Goal: Check status: Check status

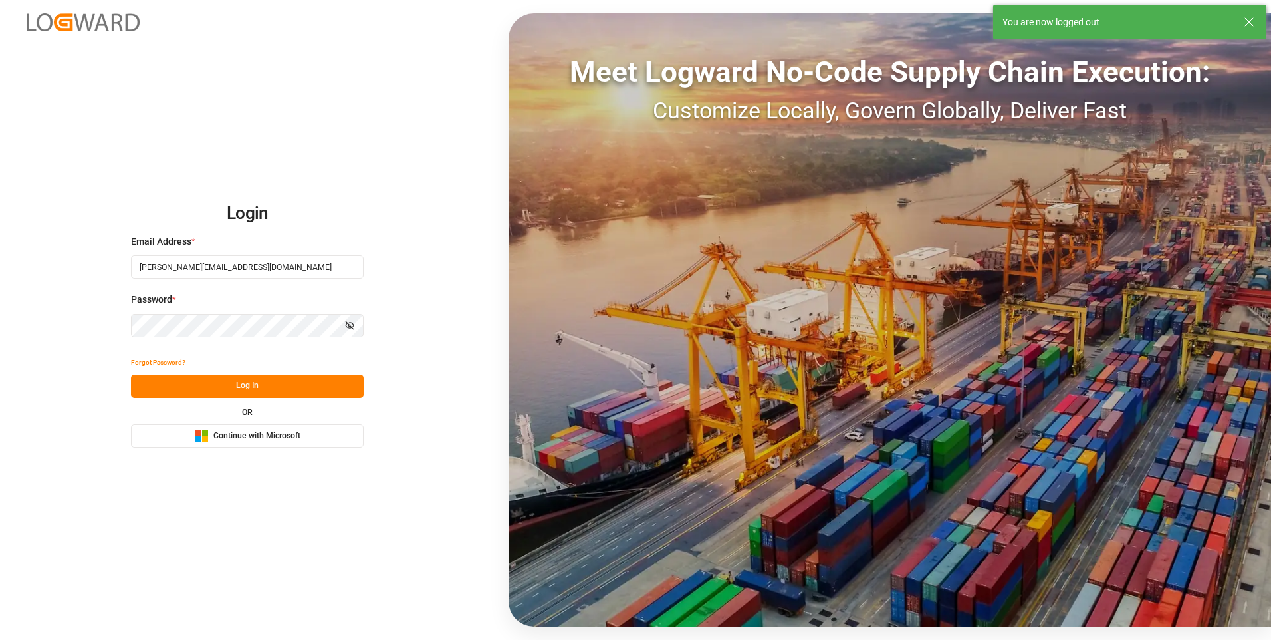
click at [251, 382] on button "Log In" at bounding box center [247, 385] width 233 height 23
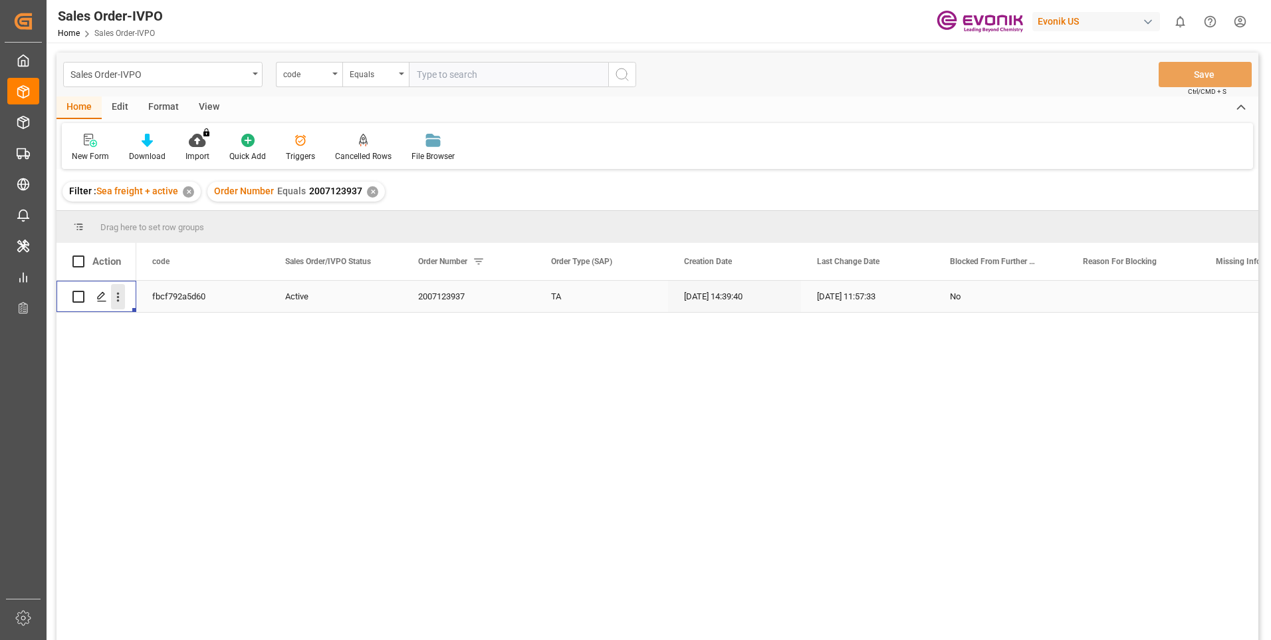
click at [122, 295] on icon "open menu" at bounding box center [118, 297] width 14 height 14
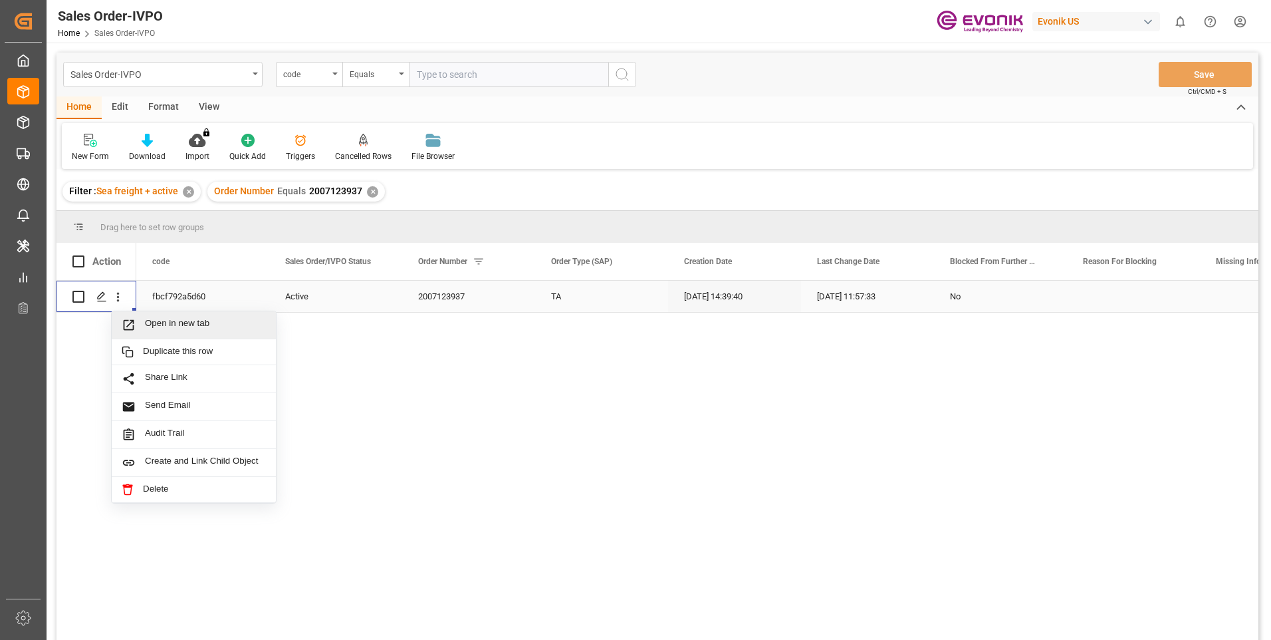
click at [154, 320] on span "Open in new tab" at bounding box center [205, 325] width 121 height 14
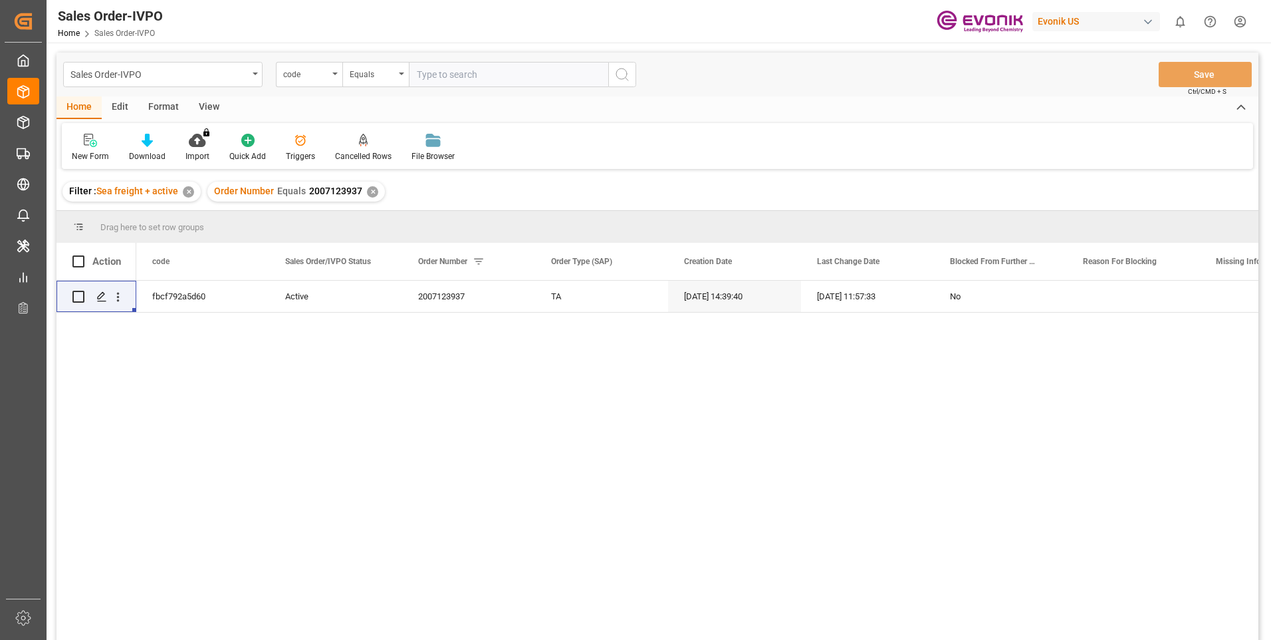
click at [454, 74] on input "text" at bounding box center [508, 74] width 199 height 25
paste input "0046473656"
type input "0046473656"
click at [319, 74] on div "code" at bounding box center [305, 72] width 45 height 15
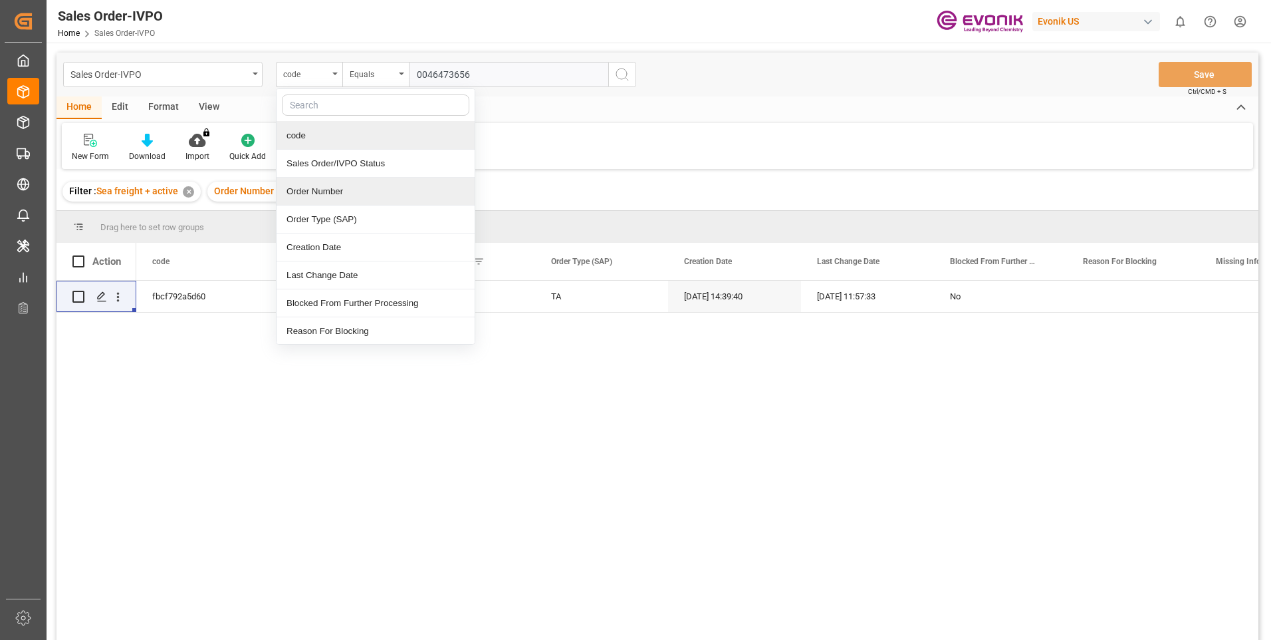
click at [311, 187] on div "Order Number" at bounding box center [376, 192] width 198 height 28
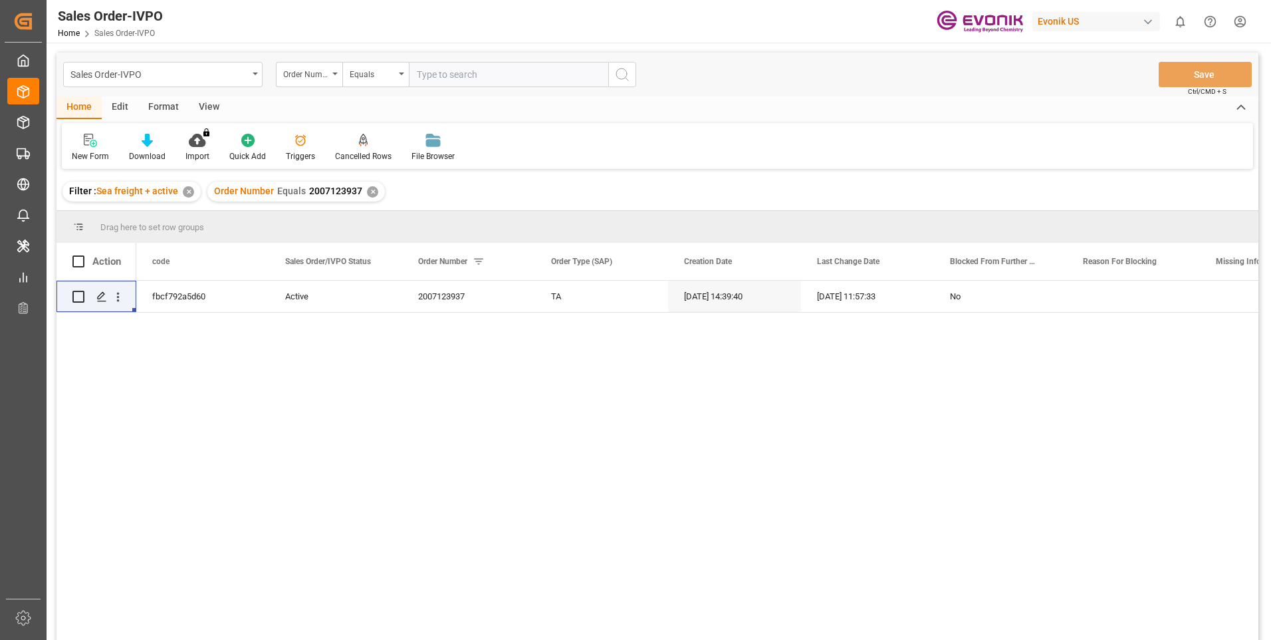
click at [551, 74] on input "text" at bounding box center [508, 74] width 199 height 25
paste input "0046473656"
type input "0046473656"
click at [622, 76] on icon "search button" at bounding box center [622, 74] width 16 height 16
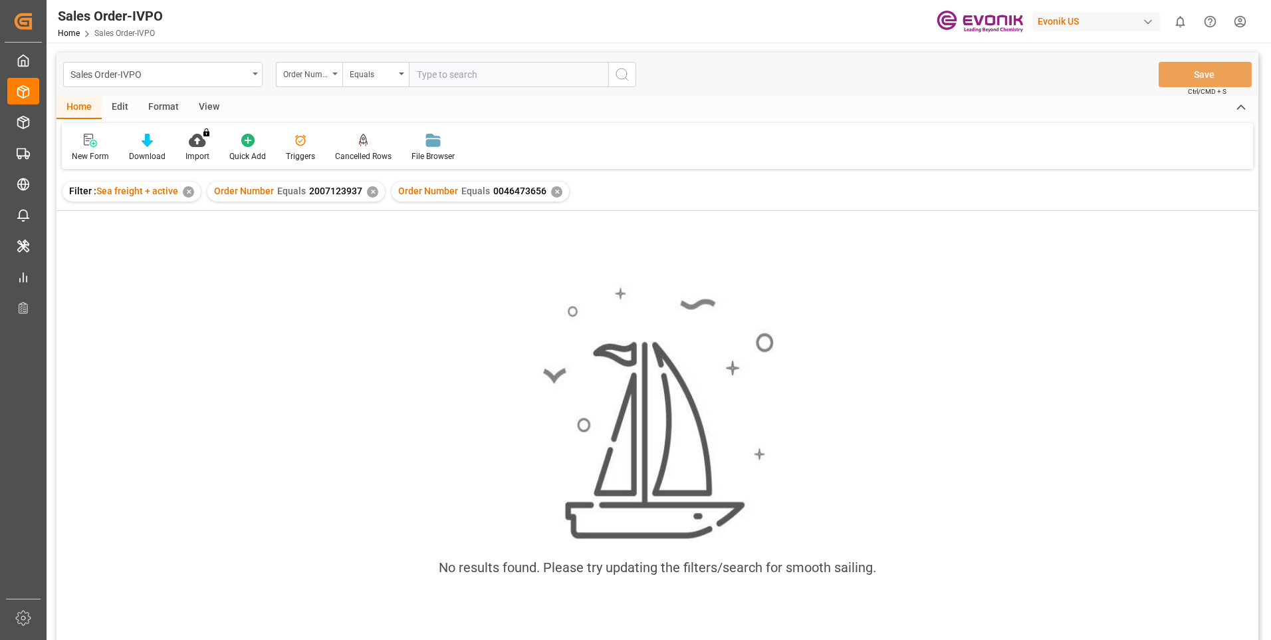
click at [372, 193] on div "✕" at bounding box center [372, 191] width 11 height 11
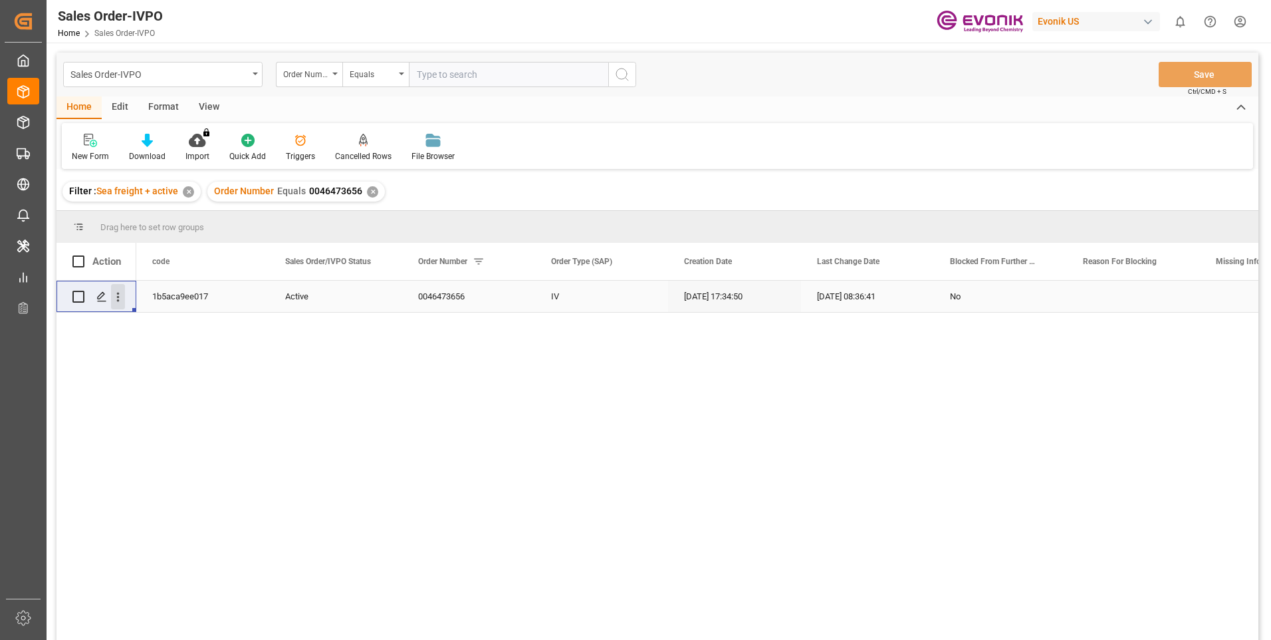
click at [116, 305] on button "open menu" at bounding box center [118, 296] width 14 height 25
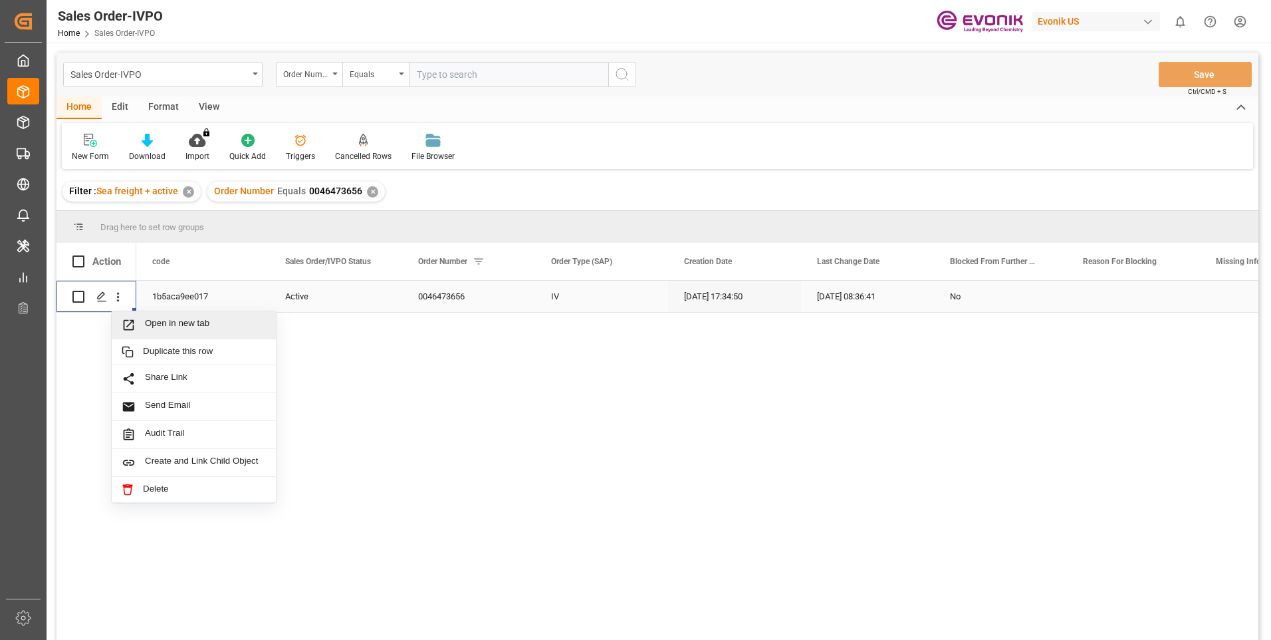
click at [180, 322] on span "Open in new tab" at bounding box center [205, 325] width 121 height 14
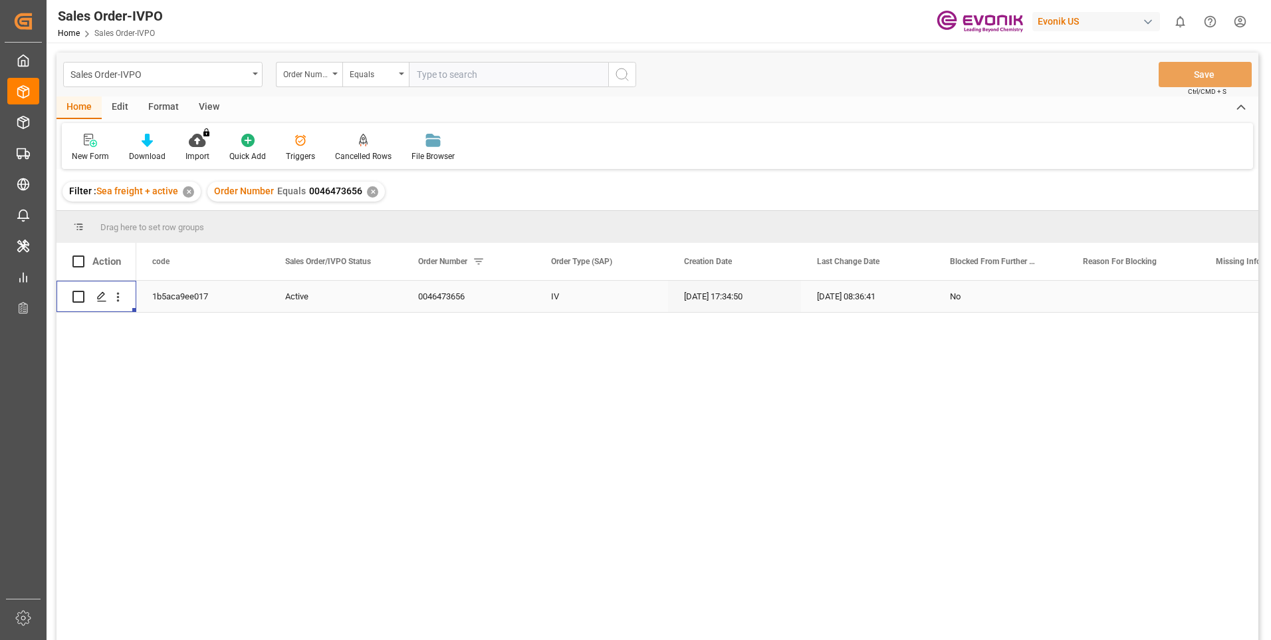
click at [447, 74] on input "text" at bounding box center [508, 74] width 199 height 25
paste input "0046467587"
type input "0046467587"
click at [618, 76] on icon "search button" at bounding box center [622, 74] width 16 height 16
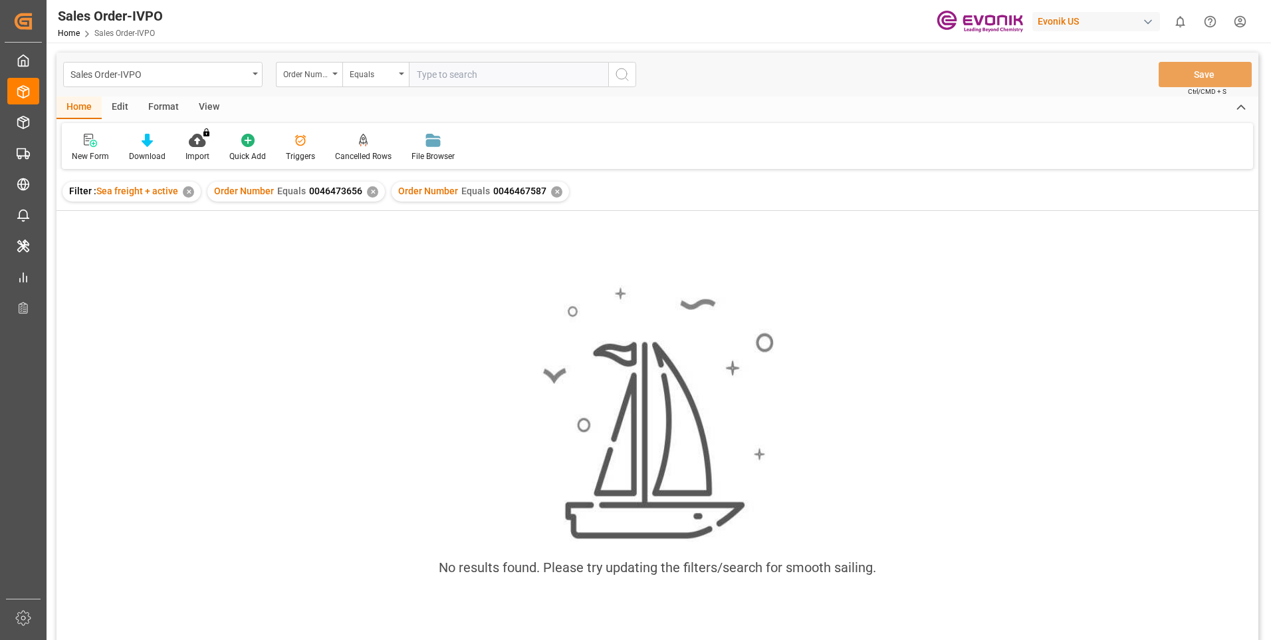
click at [372, 188] on div "✕" at bounding box center [372, 191] width 11 height 11
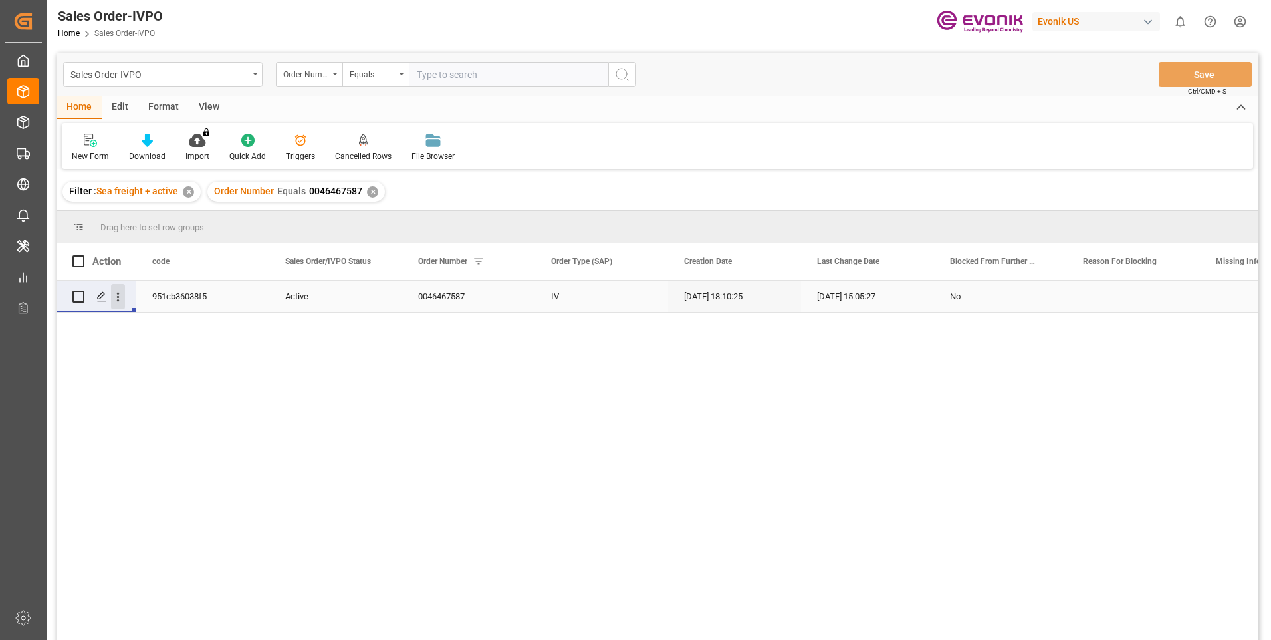
click at [116, 299] on icon "open menu" at bounding box center [118, 297] width 14 height 14
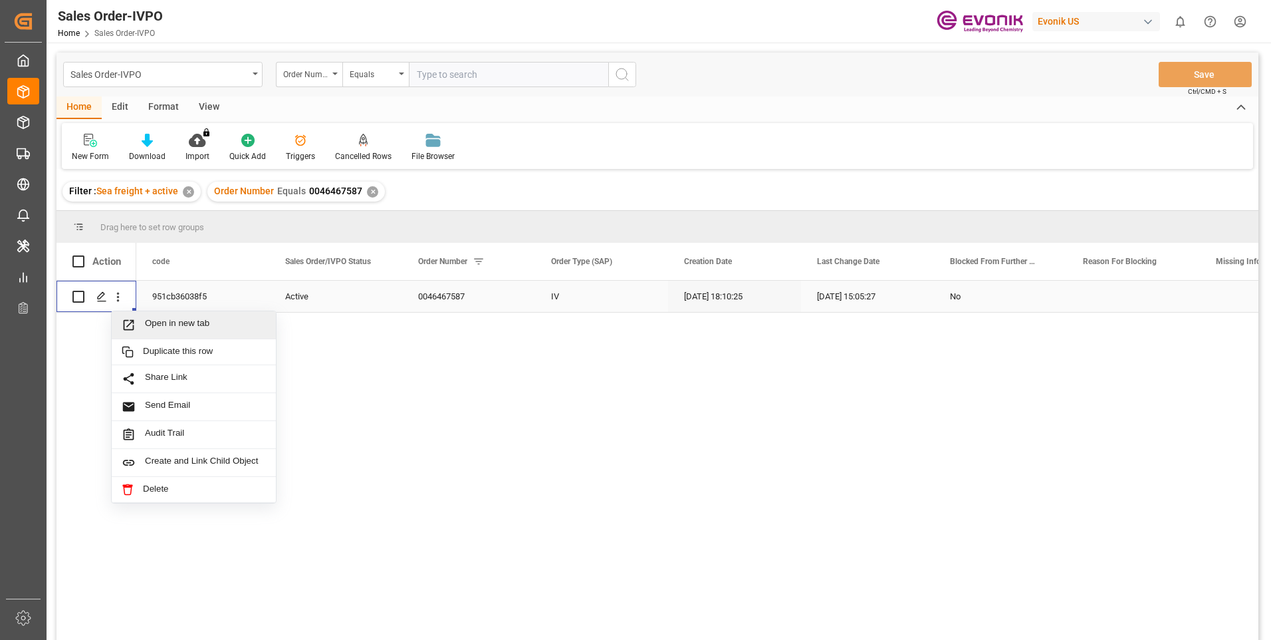
click at [170, 320] on span "Open in new tab" at bounding box center [205, 325] width 121 height 14
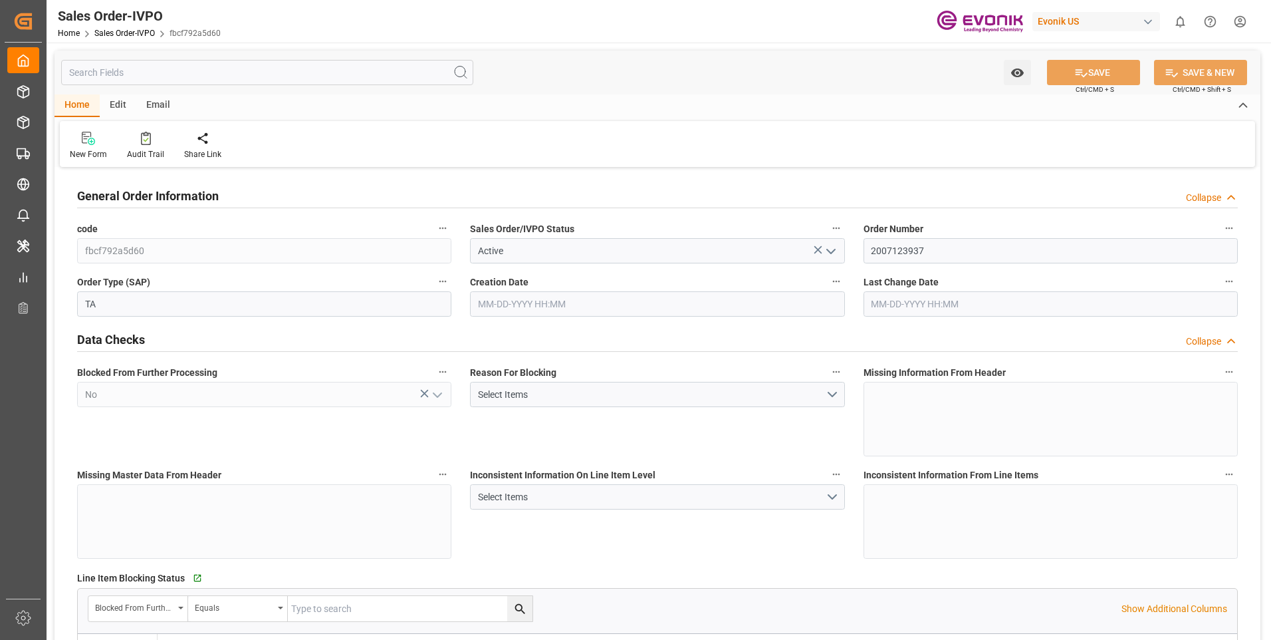
type input "IDJKT"
type input "0"
type input "1"
type input "1029.2"
type input "[DATE] 14:39"
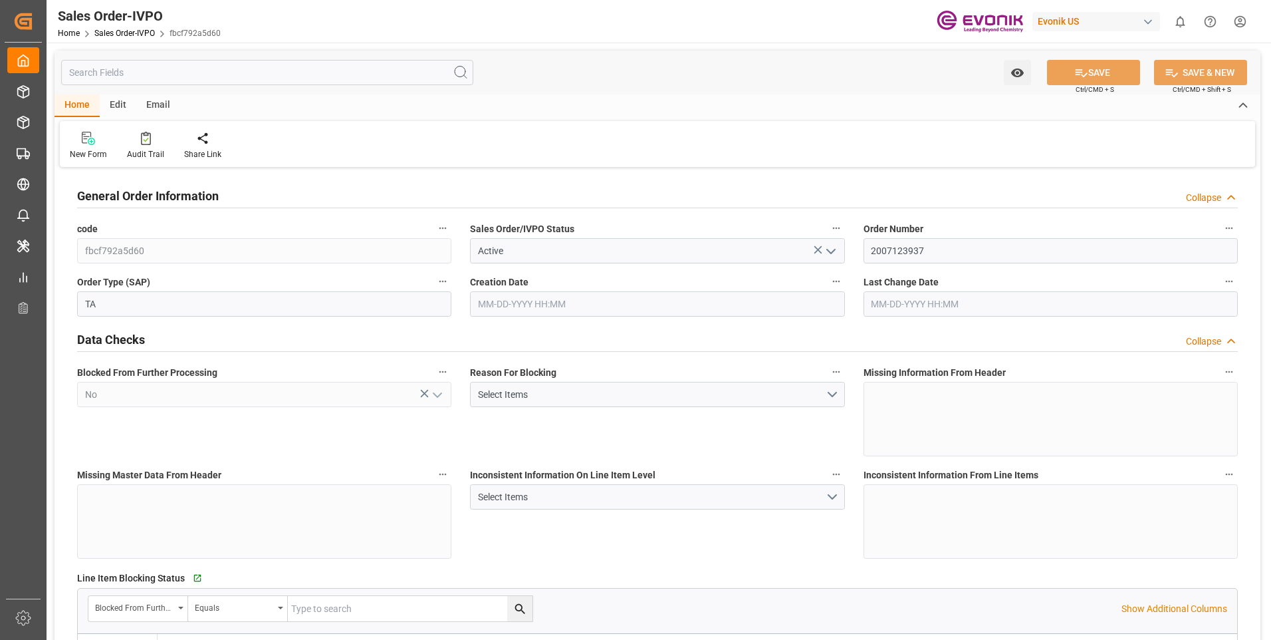
type input "[DATE] 11:57"
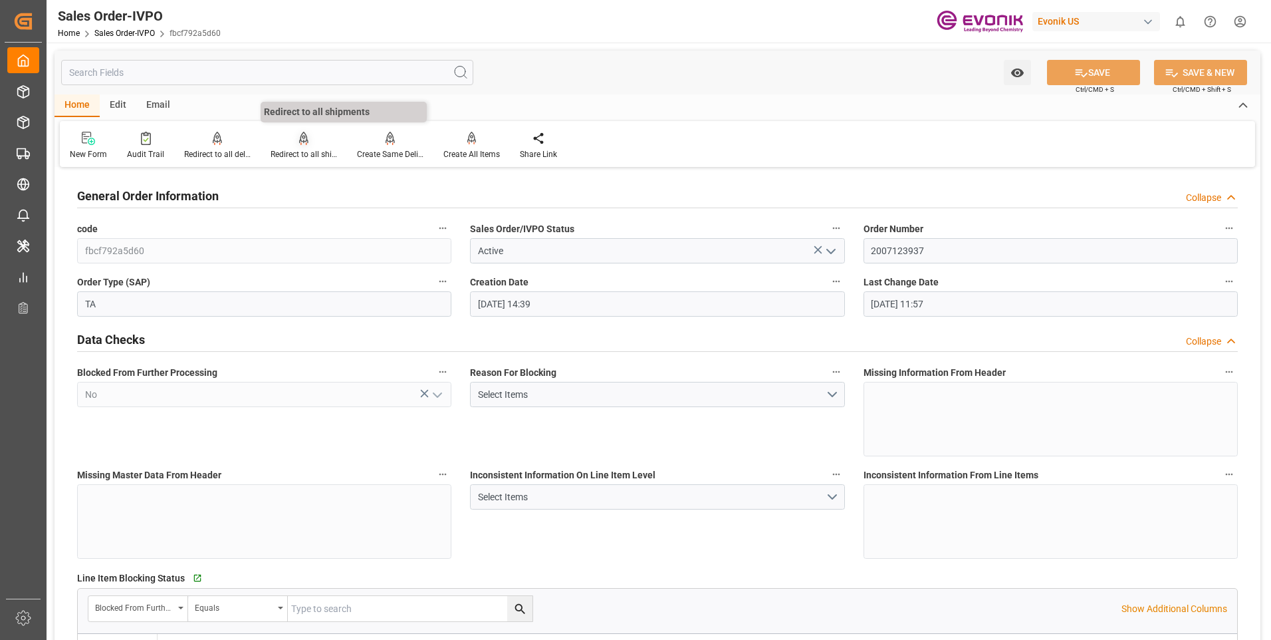
click at [316, 144] on div at bounding box center [304, 138] width 66 height 14
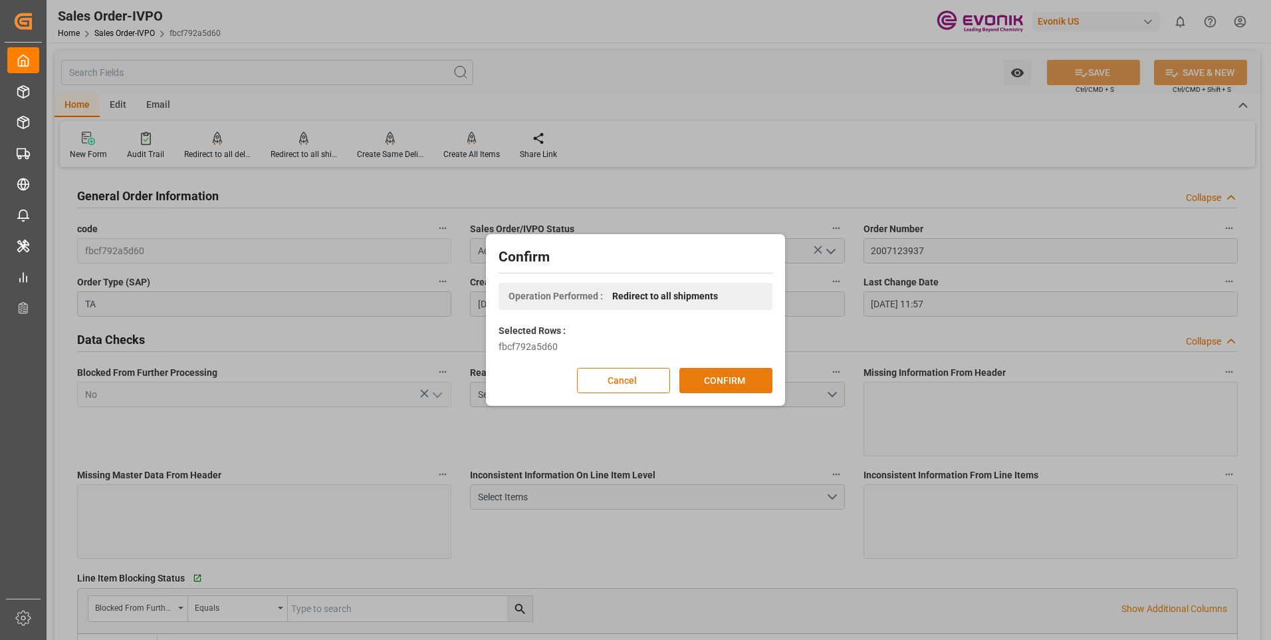
click at [715, 378] on button "CONFIRM" at bounding box center [726, 380] width 93 height 25
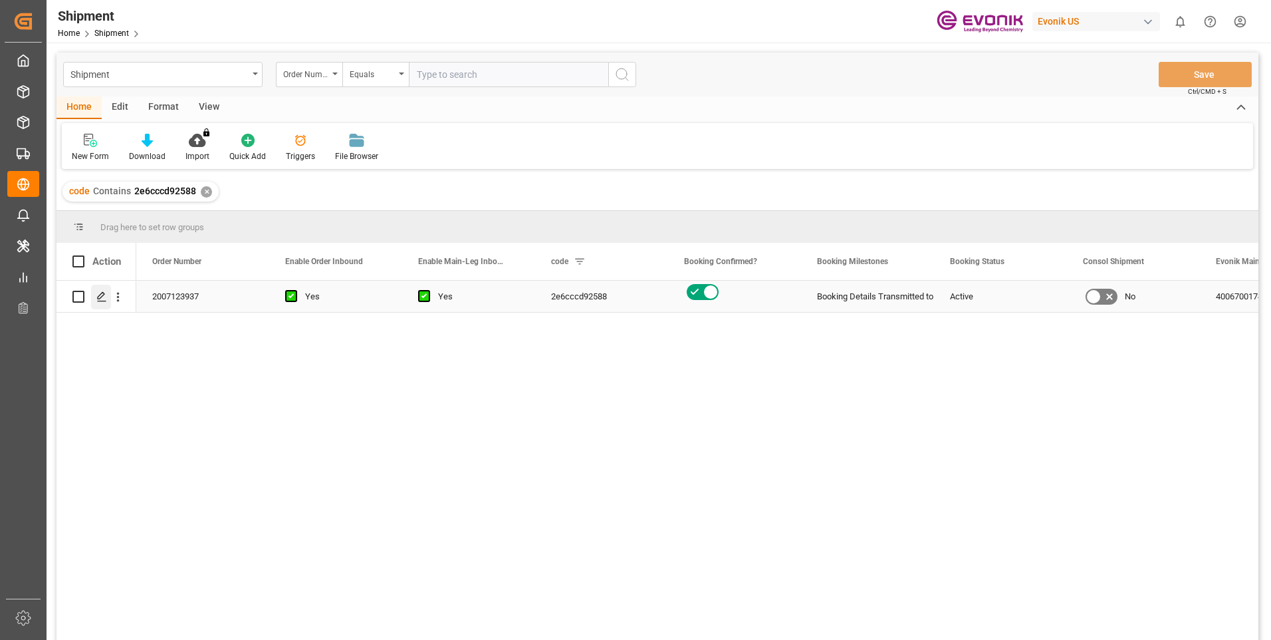
click at [104, 295] on icon "Press SPACE to select this row." at bounding box center [101, 296] width 11 height 11
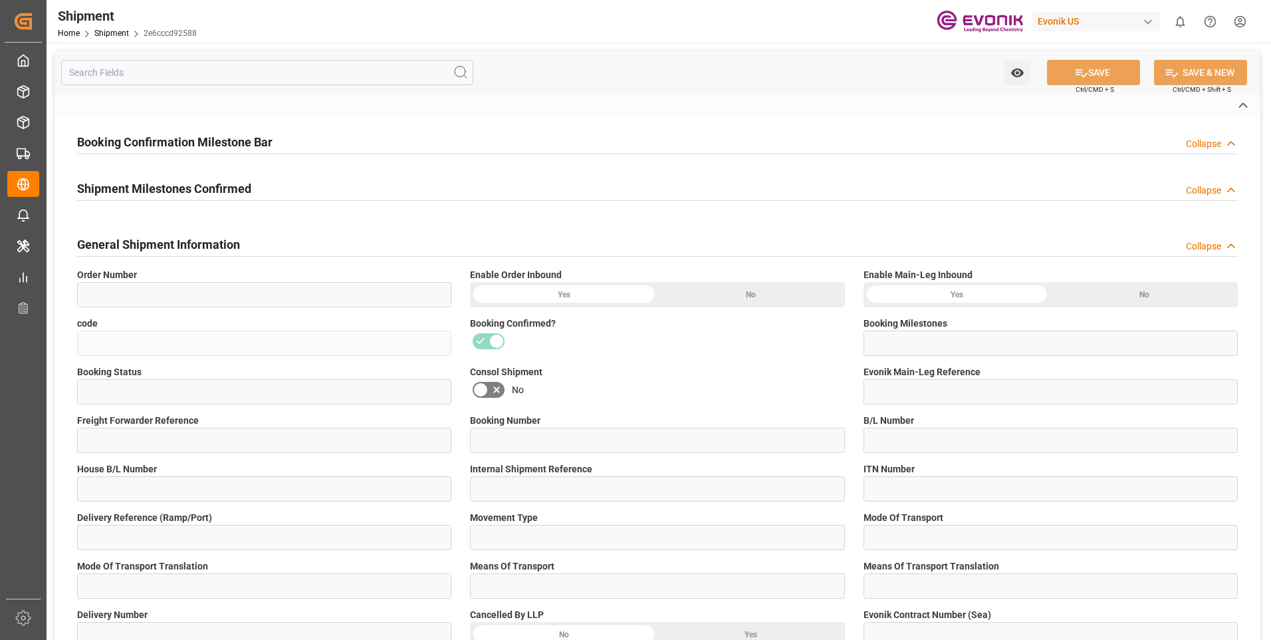
type input "2007123937"
type input "2e6cccd92588"
type input "Booking Details Transmitted to SAP"
type input "Active"
type input "4006700174"
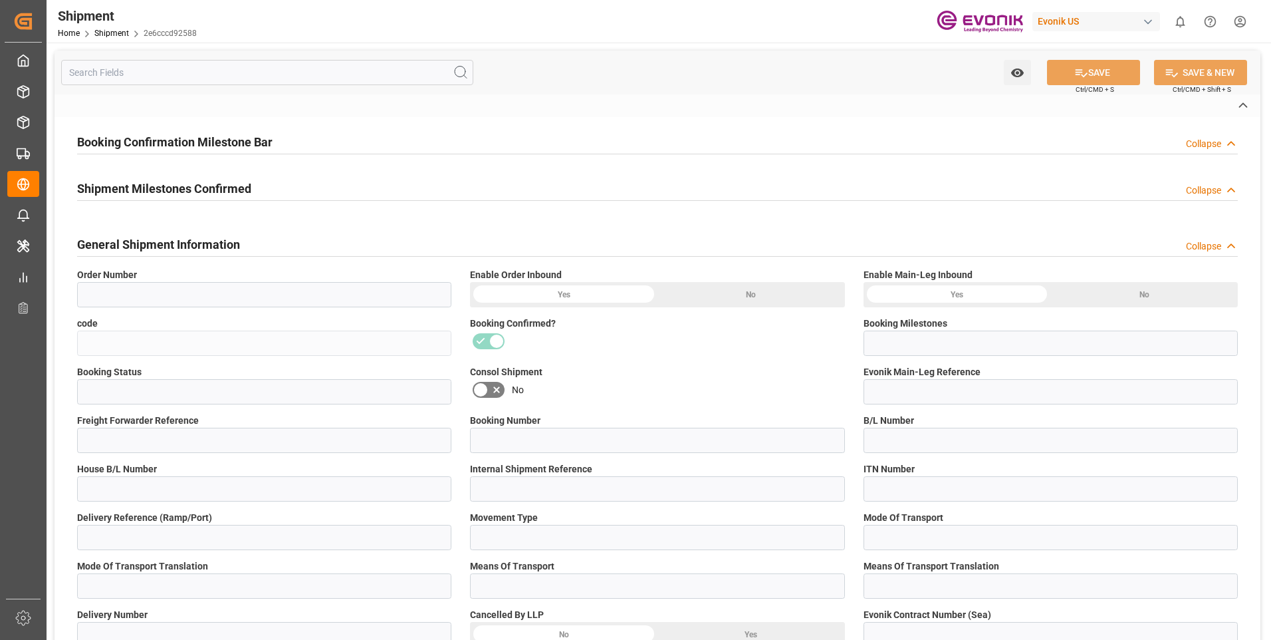
type input "250905010048"
type input "83386881"
type input "250905010048"
type input "83386881"
type input "P2P"
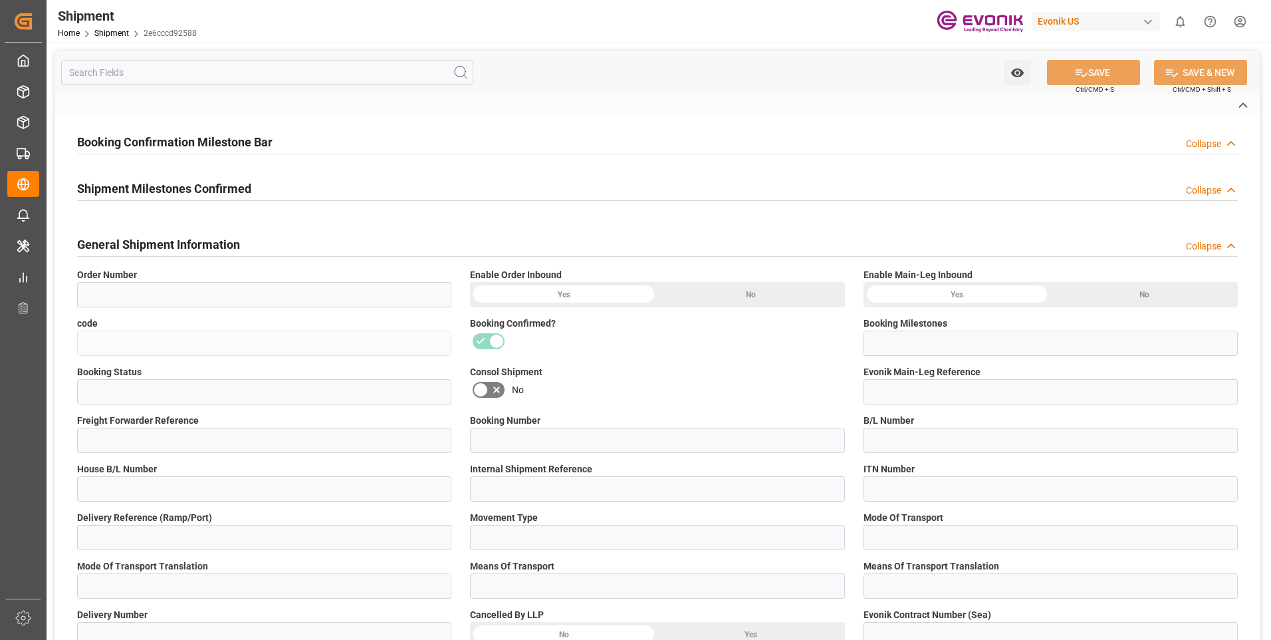
type input "41"
type input "LCL"
type input "0008"
type input "LCL"
type input "3011756116"
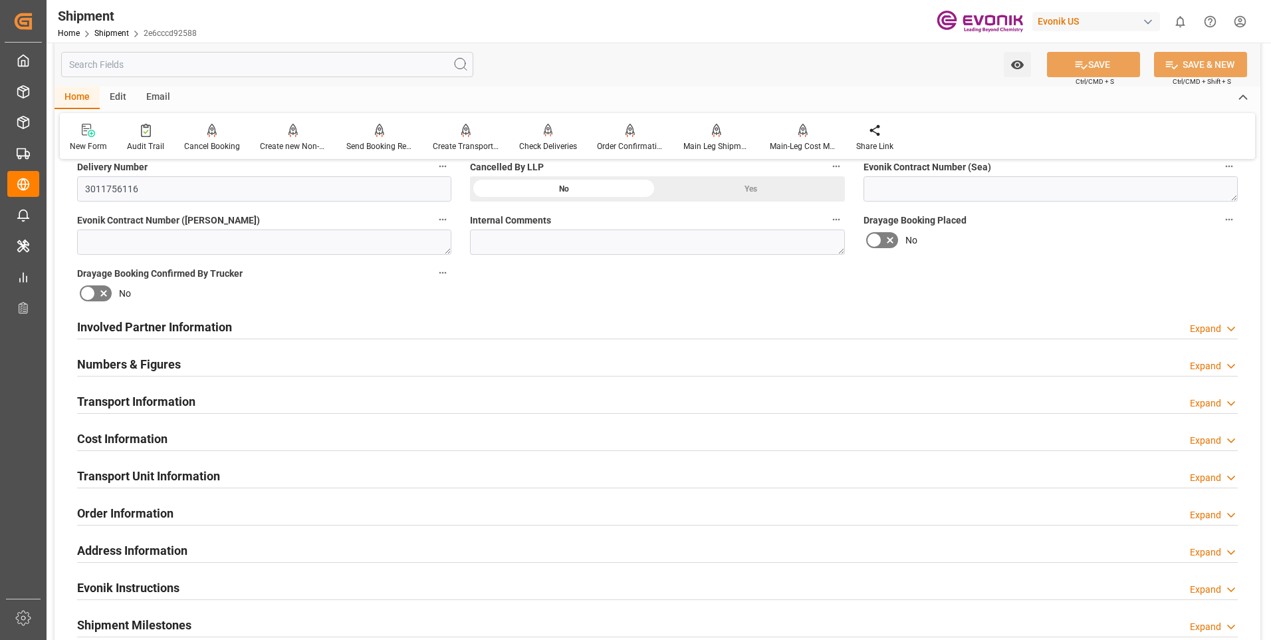
scroll to position [665, 0]
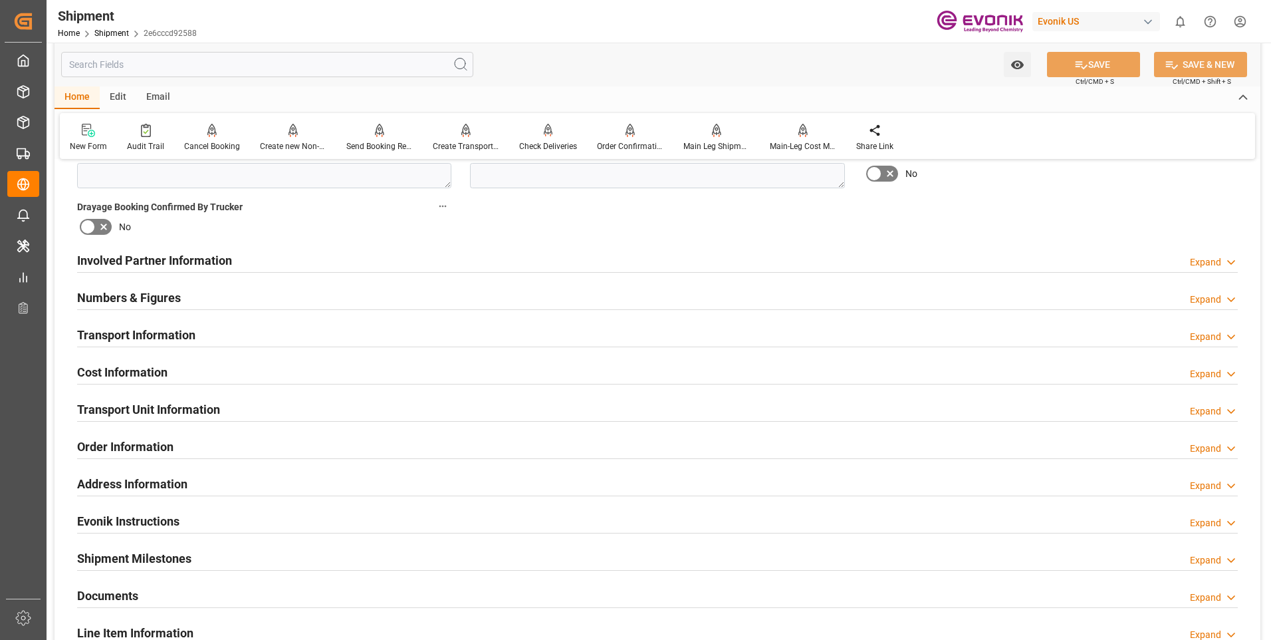
click at [370, 338] on div "Transport Information Expand" at bounding box center [657, 333] width 1161 height 25
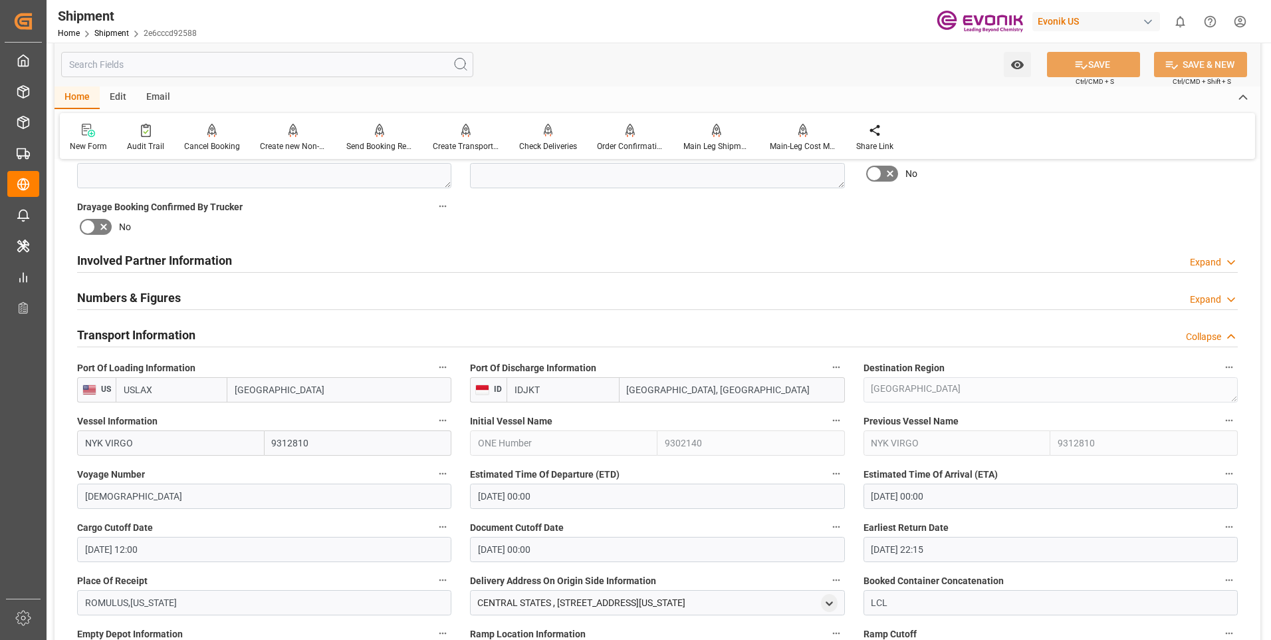
scroll to position [598, 0]
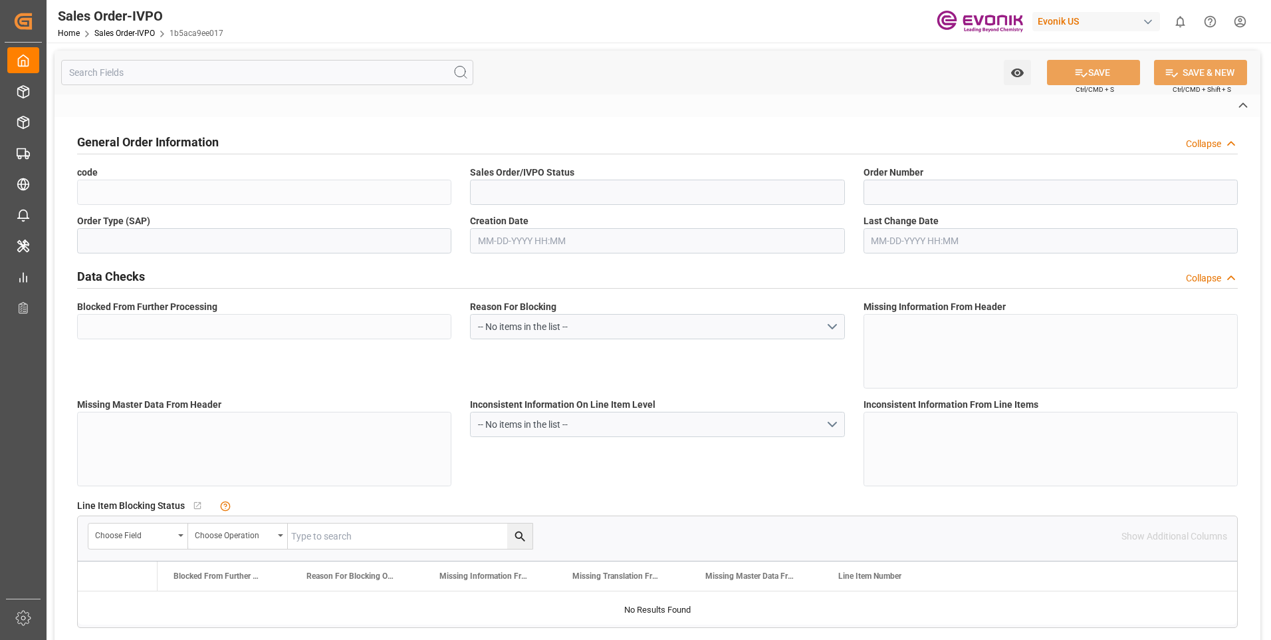
type input "1b5aca9ee017"
type input "Active"
type input "0046473656"
type input "IV"
type input "No"
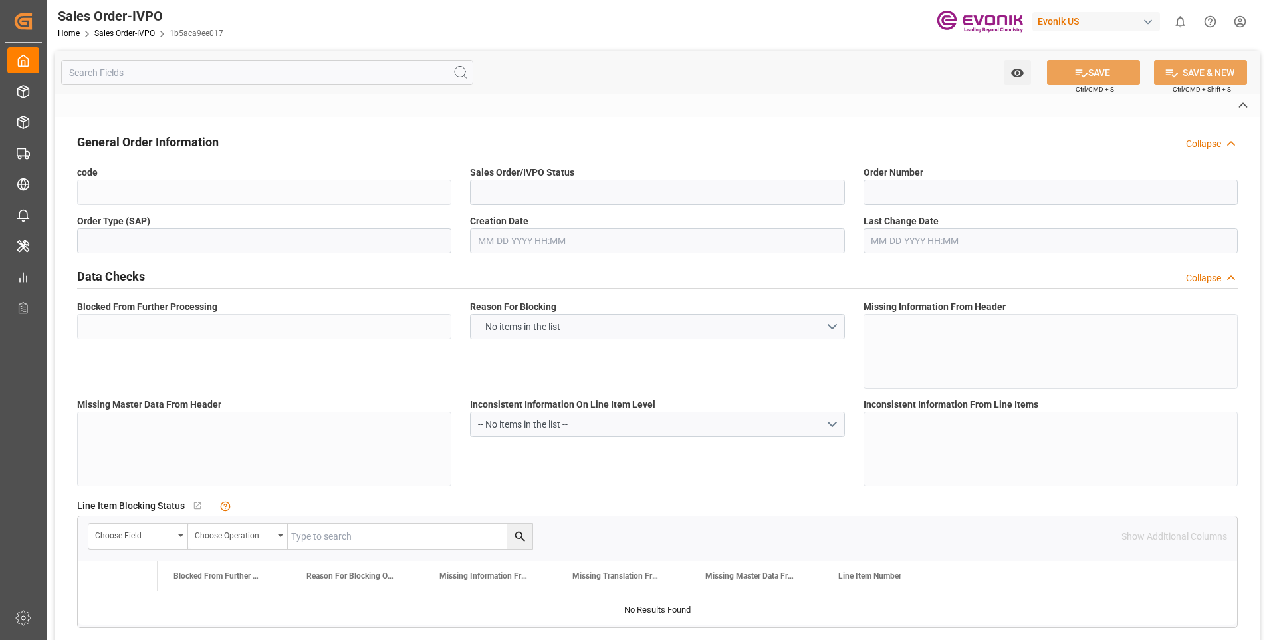
type input "P2P"
type input "41"
type input "LCL"
type input "0008"
type input "LCL"
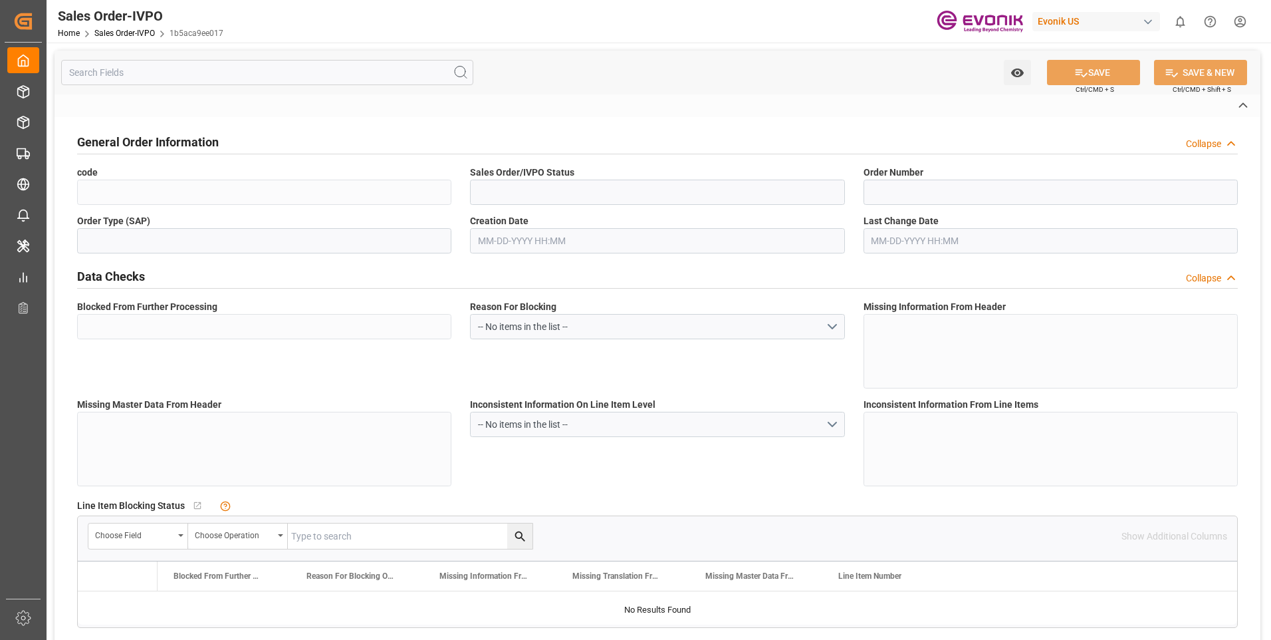
type textarea "No Tank Container"
type input "0046473656"
type input "I2"
type input "SM I2 Silica"
type input "Smart Materials"
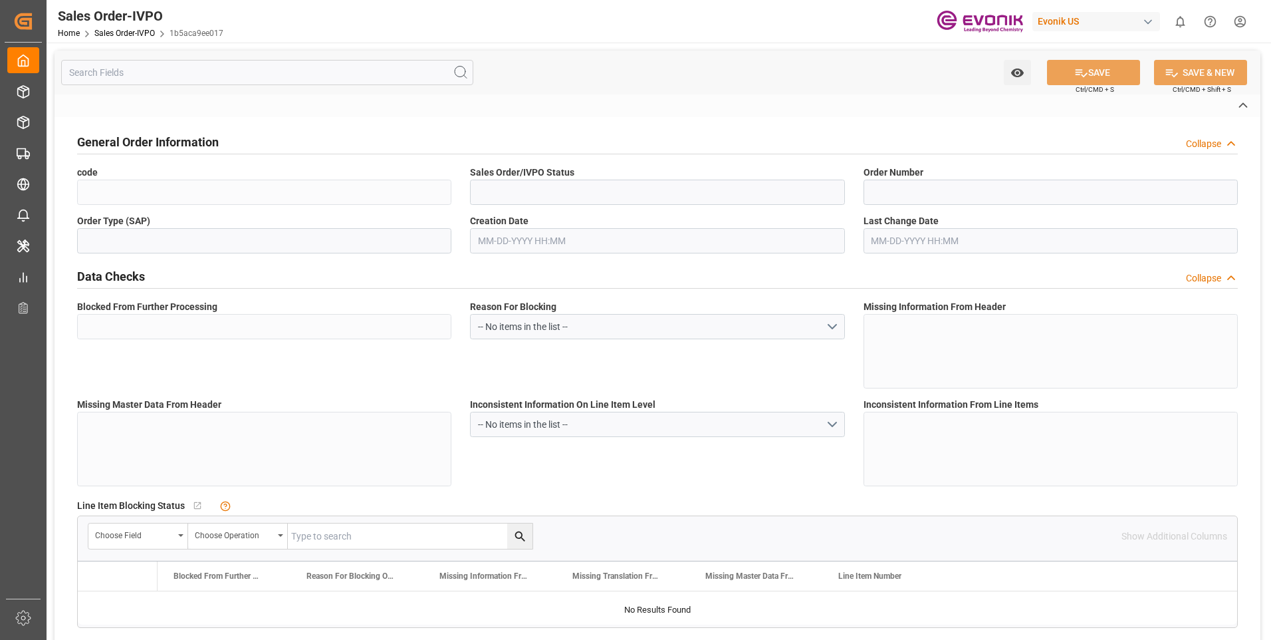
type input "CIF"
type input "."
type input "Antwerp"
type textarea "Not required"
type textarea ""Direct Consumer""
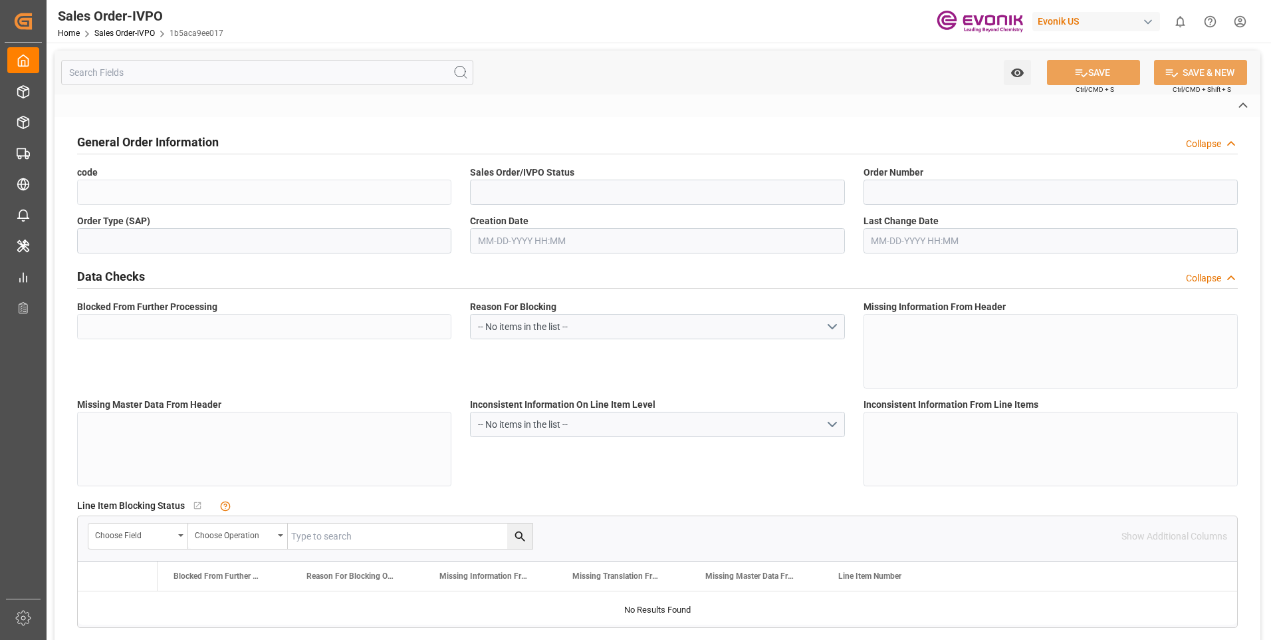
type textarea "Express Release at Destination"
type input "DE"
type input "Done"
type input "LCL"
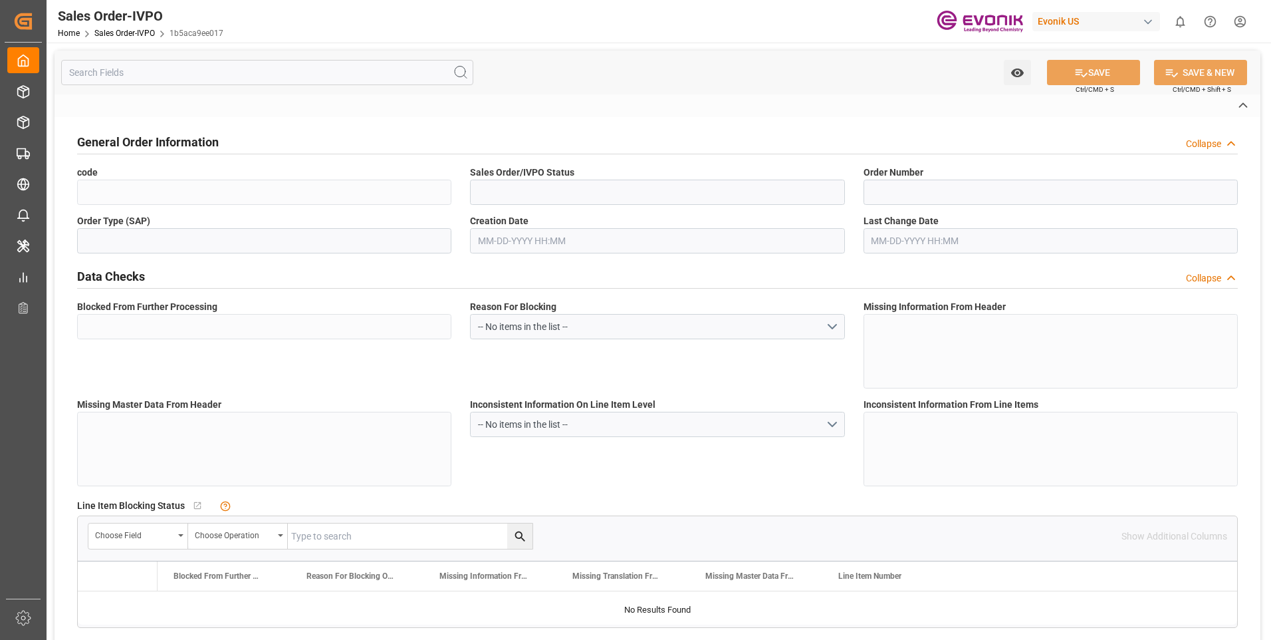
type input "Done"
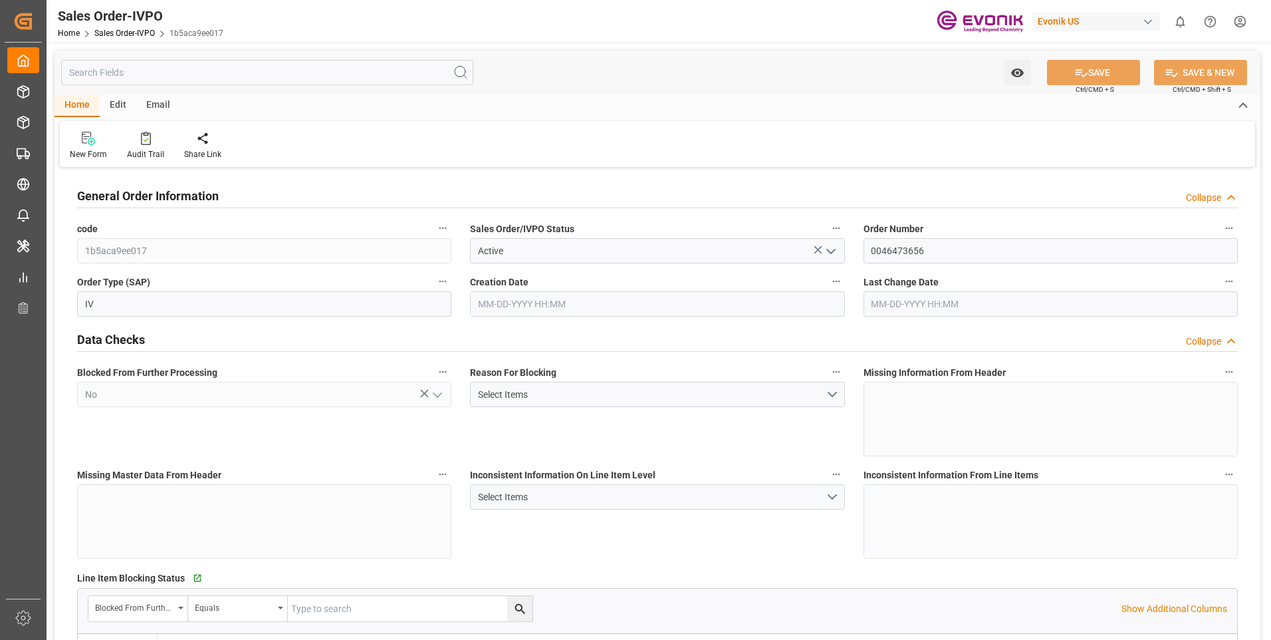
type input "BEANR"
type input "0"
type input "1"
type input "1393.56"
type input "09-18-2025 17:34"
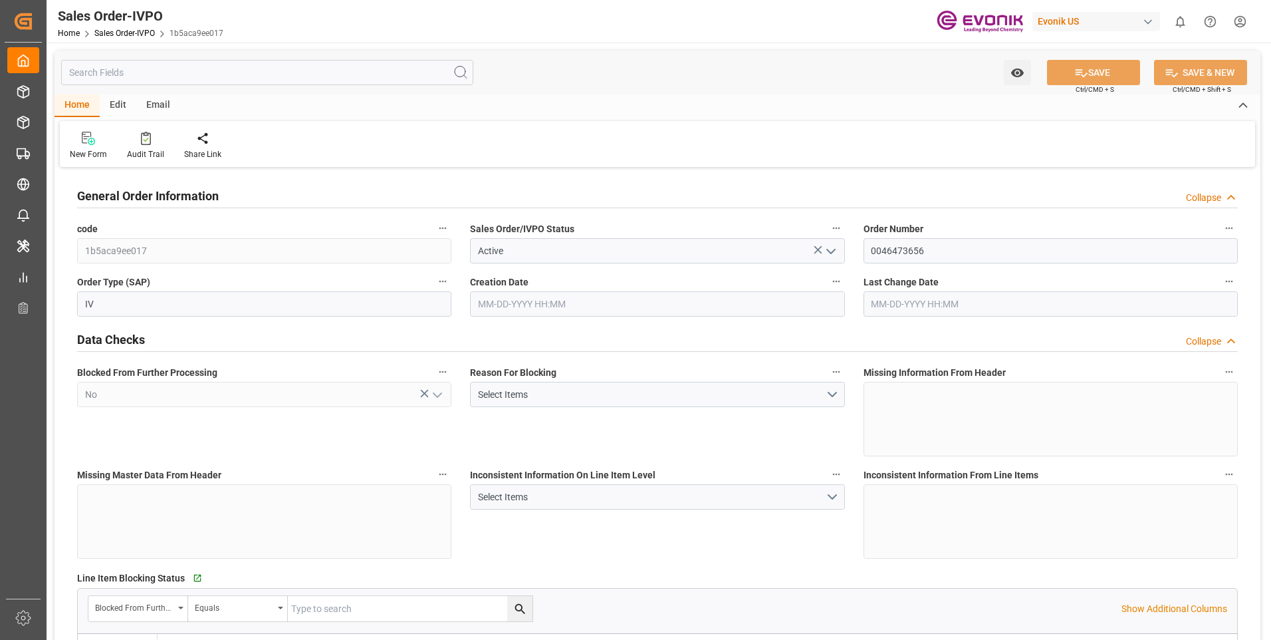
type input "09-19-2025 08:36"
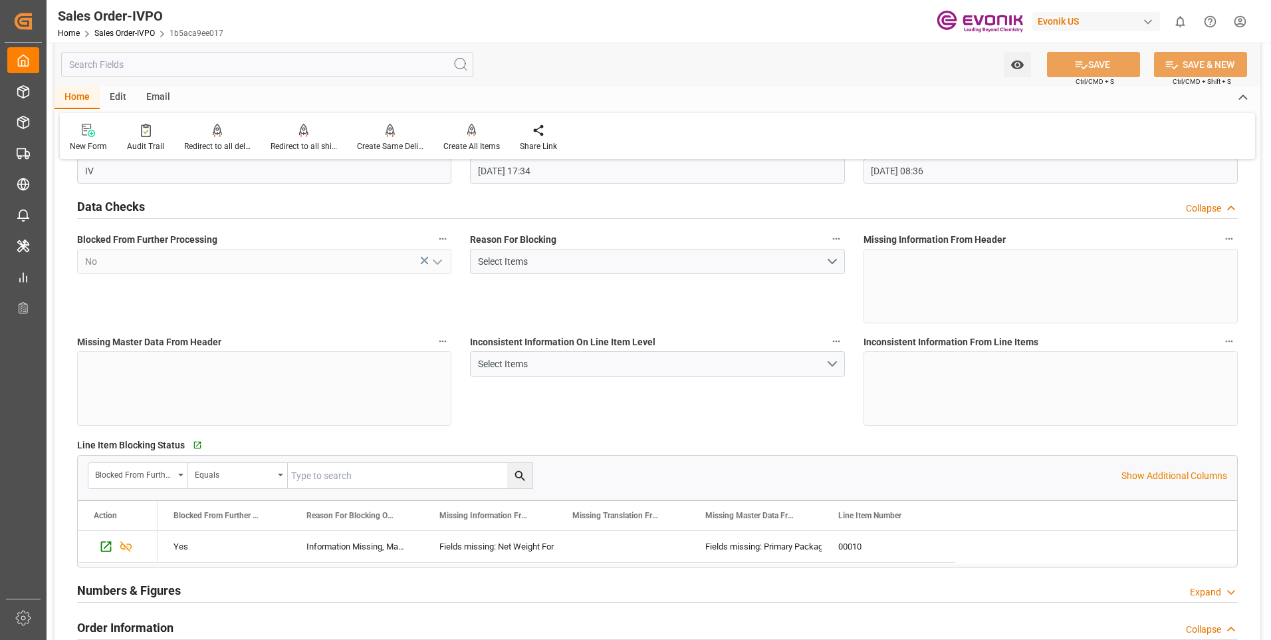
scroll to position [332, 0]
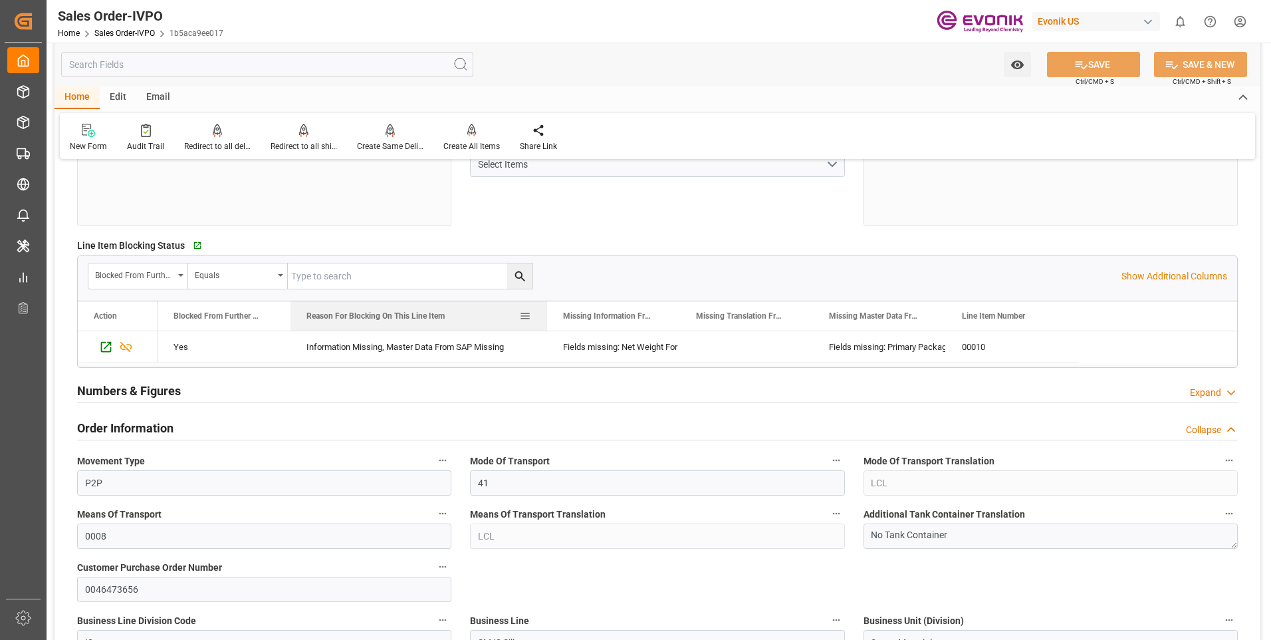
drag, startPoint x: 422, startPoint y: 319, endPoint x: 545, endPoint y: 319, distance: 123.7
click at [545, 319] on div at bounding box center [547, 315] width 5 height 29
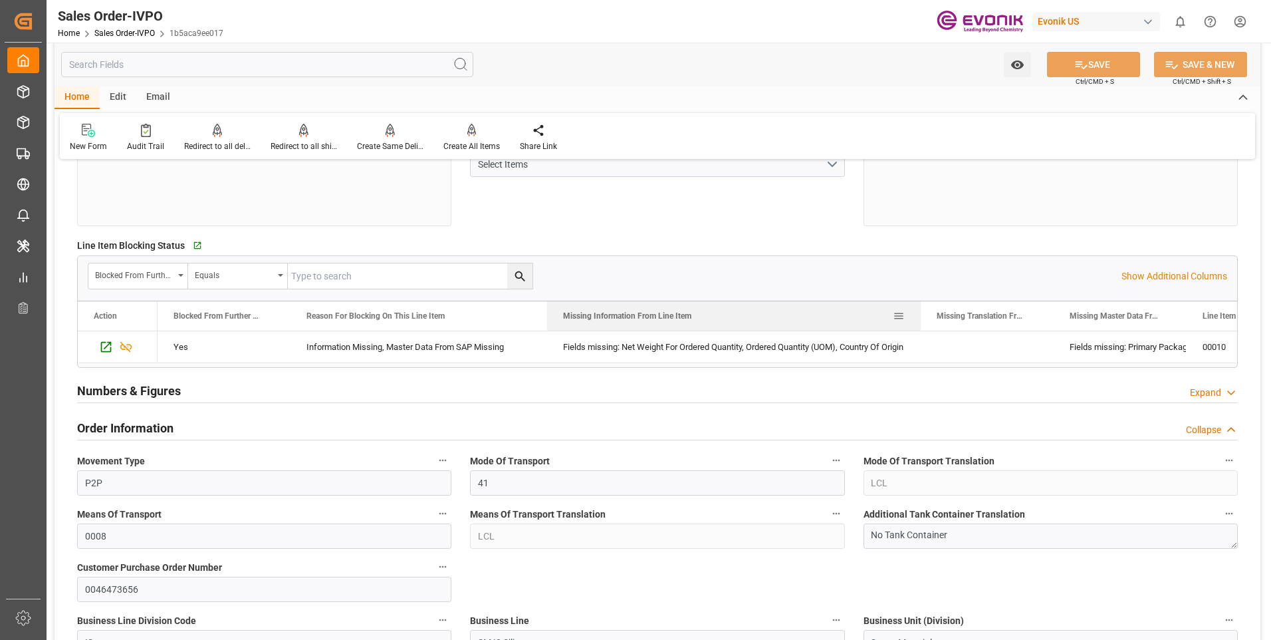
drag, startPoint x: 680, startPoint y: 314, endPoint x: 920, endPoint y: 326, distance: 241.0
click at [920, 326] on div at bounding box center [920, 315] width 5 height 29
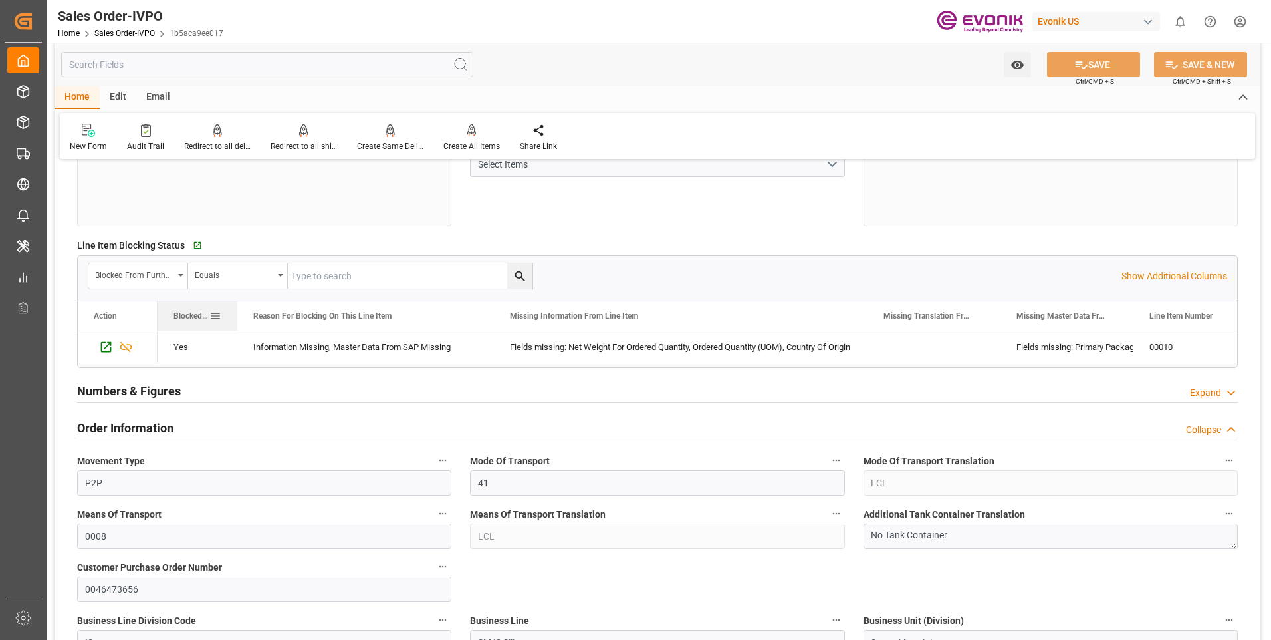
drag, startPoint x: 289, startPoint y: 316, endPoint x: 235, endPoint y: 317, distance: 53.2
click at [235, 317] on div at bounding box center [237, 315] width 5 height 29
drag, startPoint x: 998, startPoint y: 313, endPoint x: 982, endPoint y: 313, distance: 16.0
click at [982, 313] on div at bounding box center [984, 315] width 5 height 29
drag, startPoint x: 1115, startPoint y: 315, endPoint x: 1205, endPoint y: 318, distance: 89.8
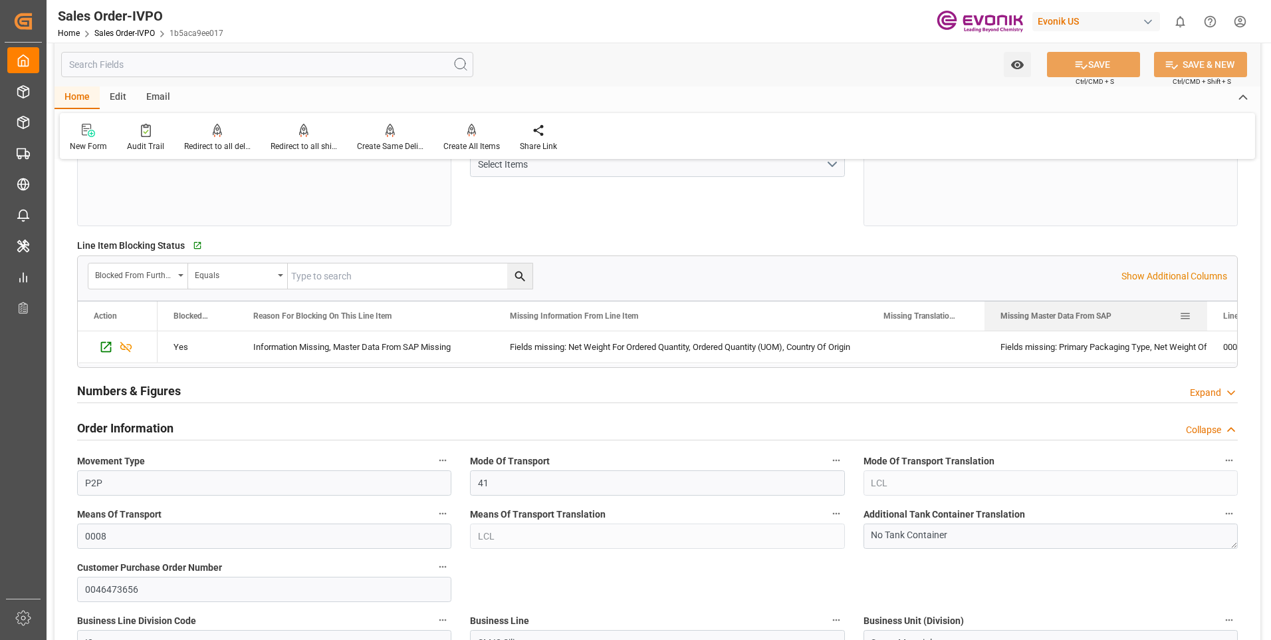
click at [1205, 318] on div at bounding box center [1207, 315] width 5 height 29
drag, startPoint x: 983, startPoint y: 313, endPoint x: 958, endPoint y: 313, distance: 25.3
click at [958, 313] on div at bounding box center [959, 315] width 5 height 29
drag, startPoint x: 1180, startPoint y: 318, endPoint x: 1217, endPoint y: 320, distance: 38.0
click at [1217, 320] on div at bounding box center [1219, 315] width 5 height 29
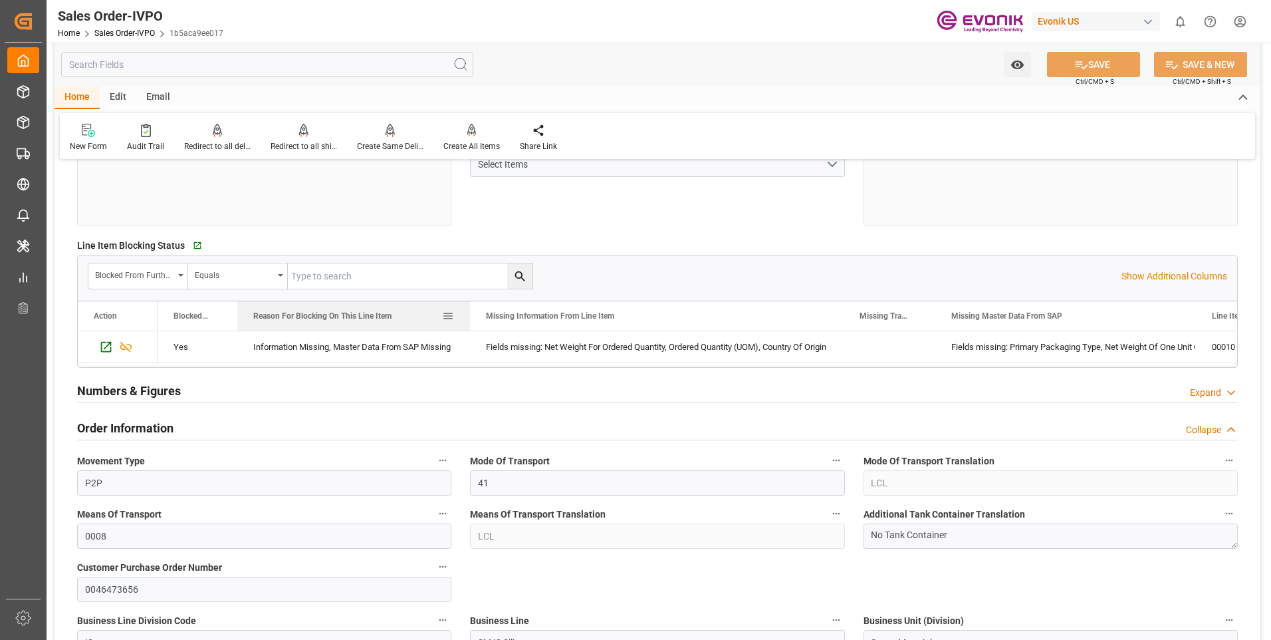
drag, startPoint x: 493, startPoint y: 318, endPoint x: 469, endPoint y: 318, distance: 23.9
click at [469, 318] on div at bounding box center [469, 315] width 5 height 29
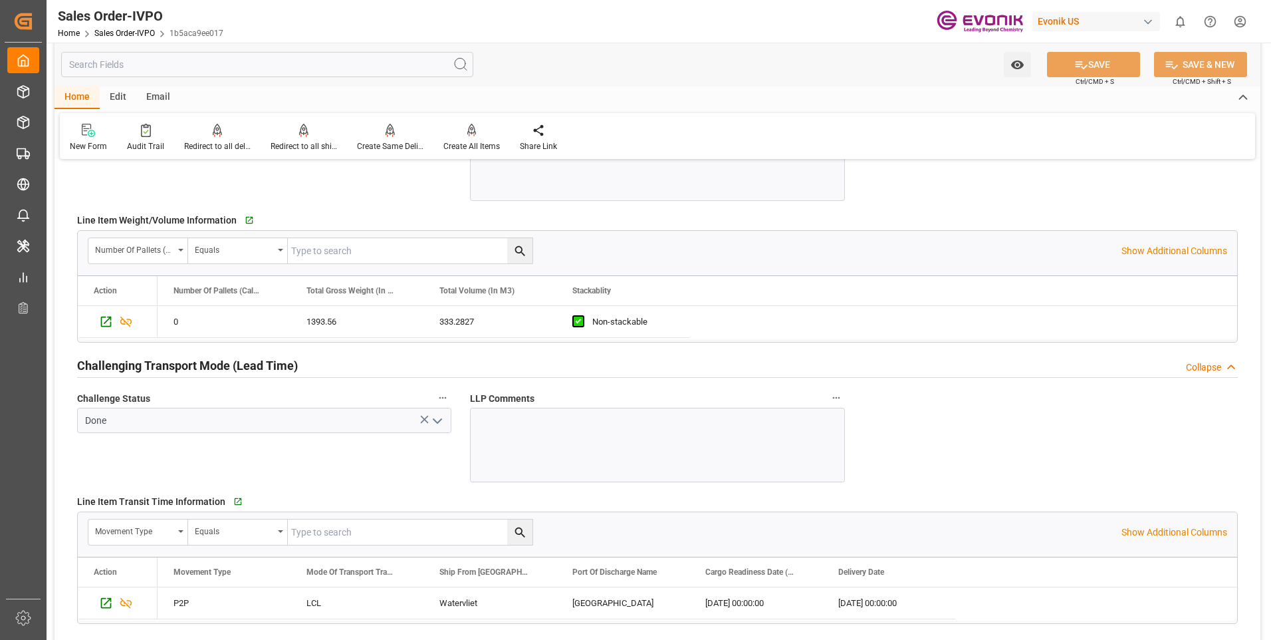
scroll to position [1995, 0]
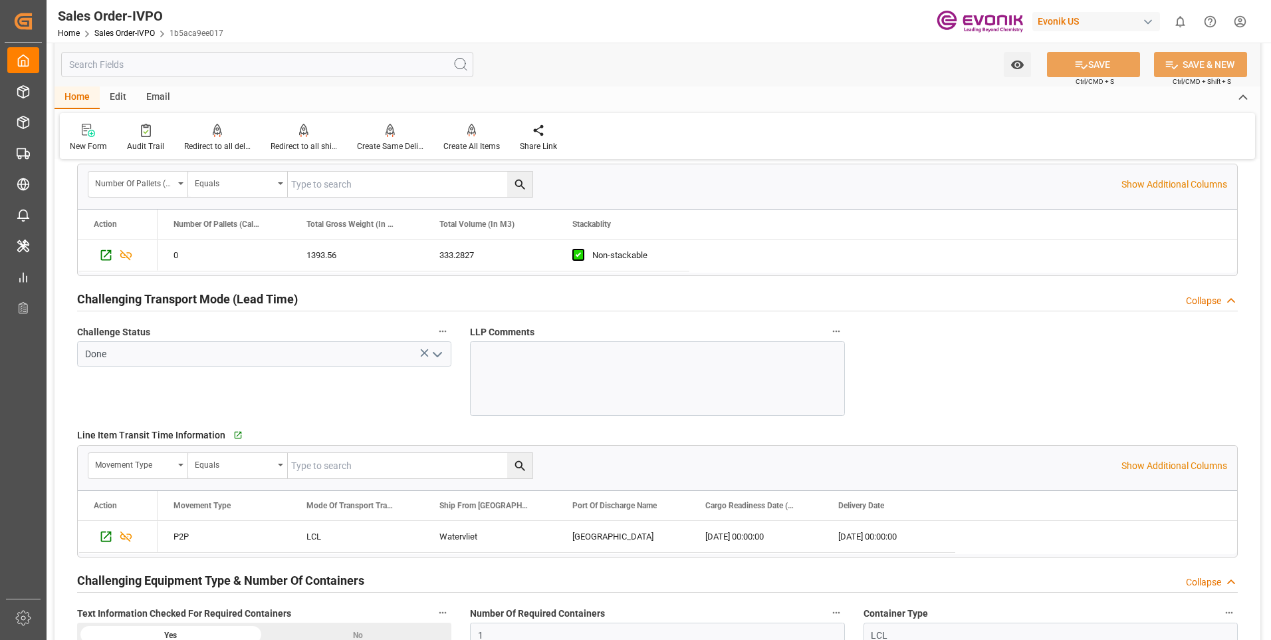
click at [137, 68] on input "text" at bounding box center [267, 64] width 412 height 25
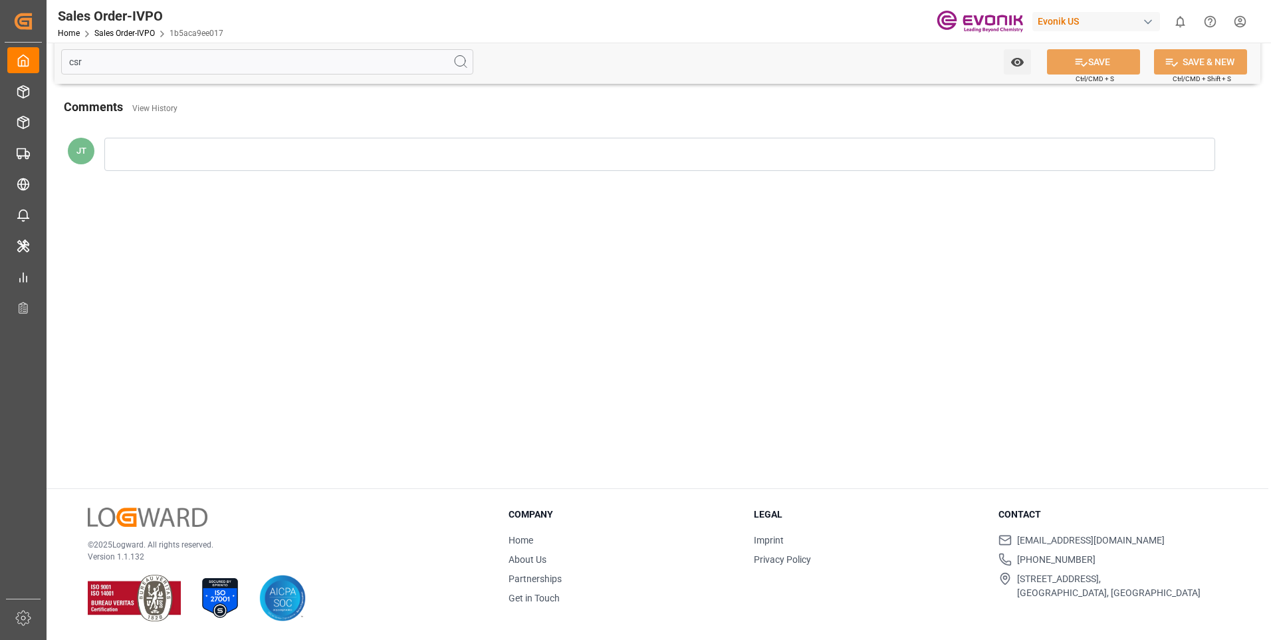
scroll to position [0, 0]
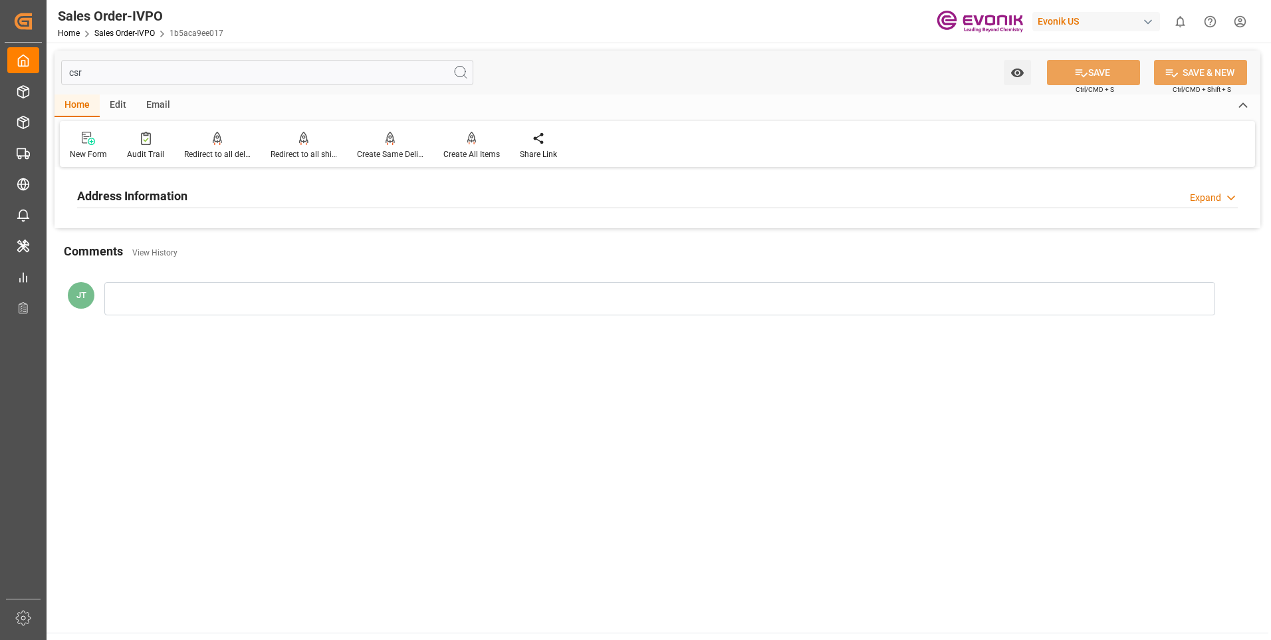
click at [167, 195] on h2 "Address Information" at bounding box center [132, 196] width 110 height 18
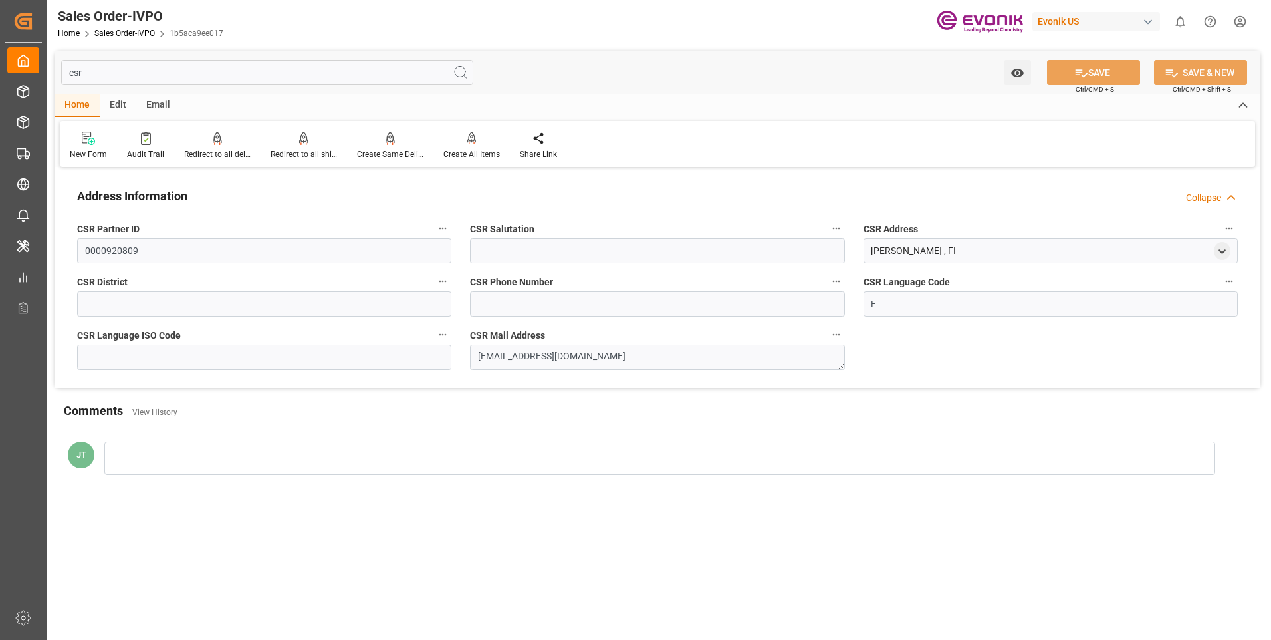
click at [190, 74] on input "csr" at bounding box center [267, 72] width 412 height 25
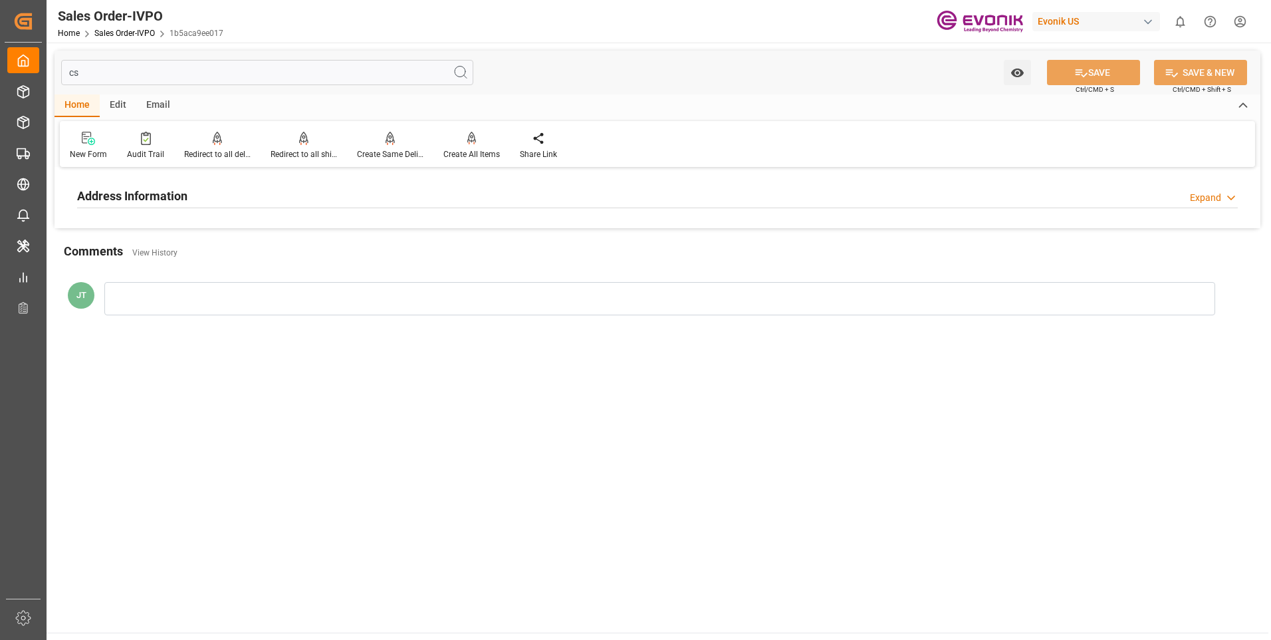
type input "c"
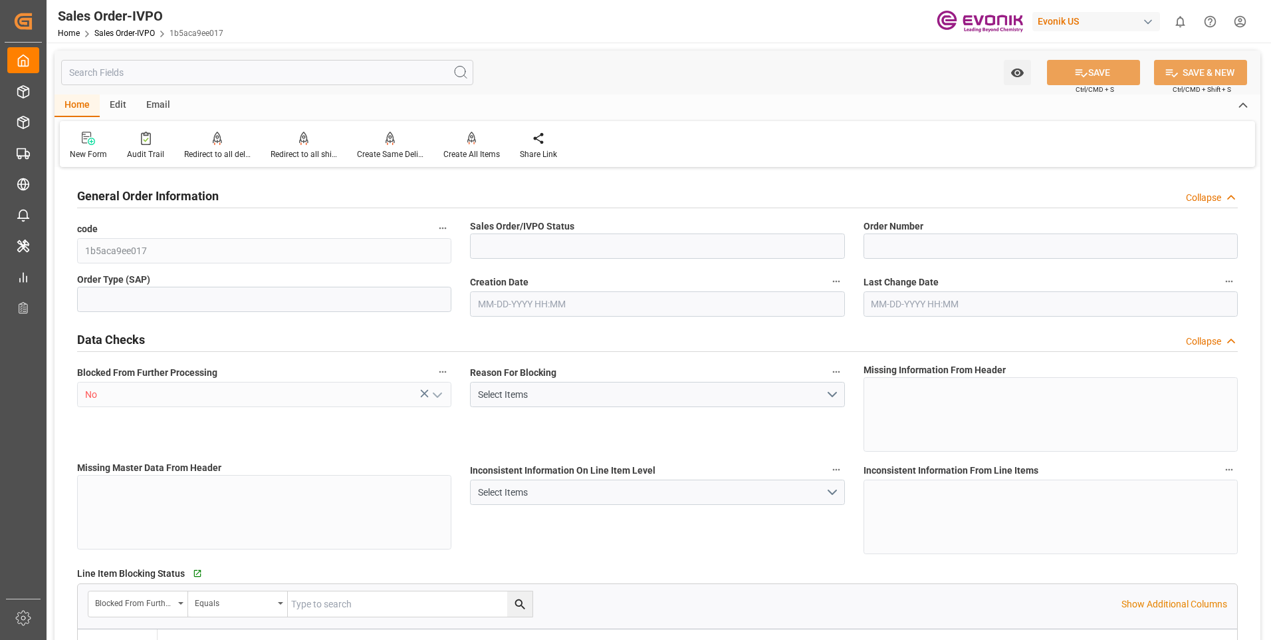
type input "Active"
type input "0046473656"
type input "IV"
type input "P2P"
type input "41"
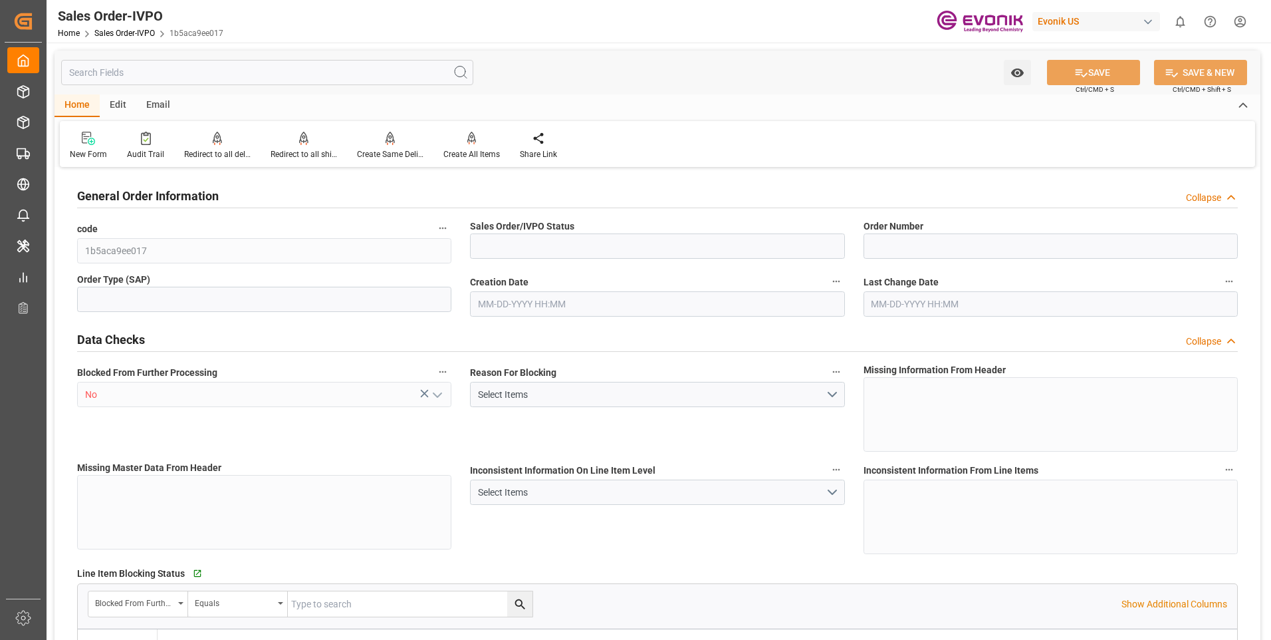
type input "LCL"
type input "0008"
type input "LCL"
type input "SM I2 Silica"
type input "Smart Materials"
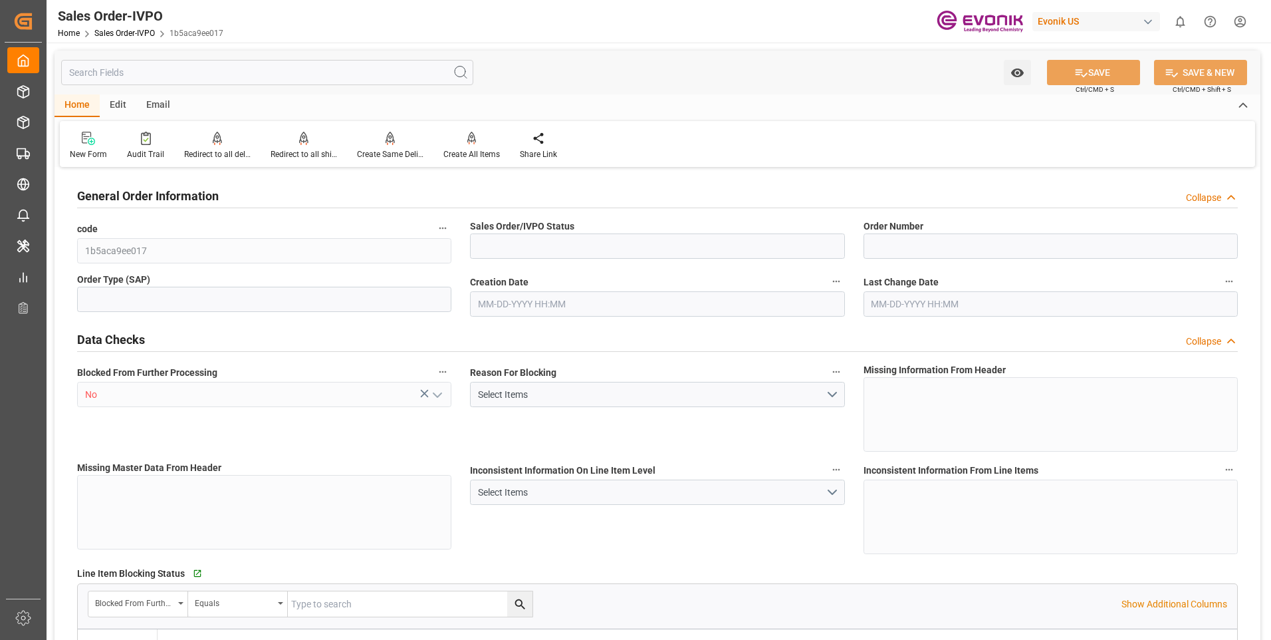
type input "0"
type input "1"
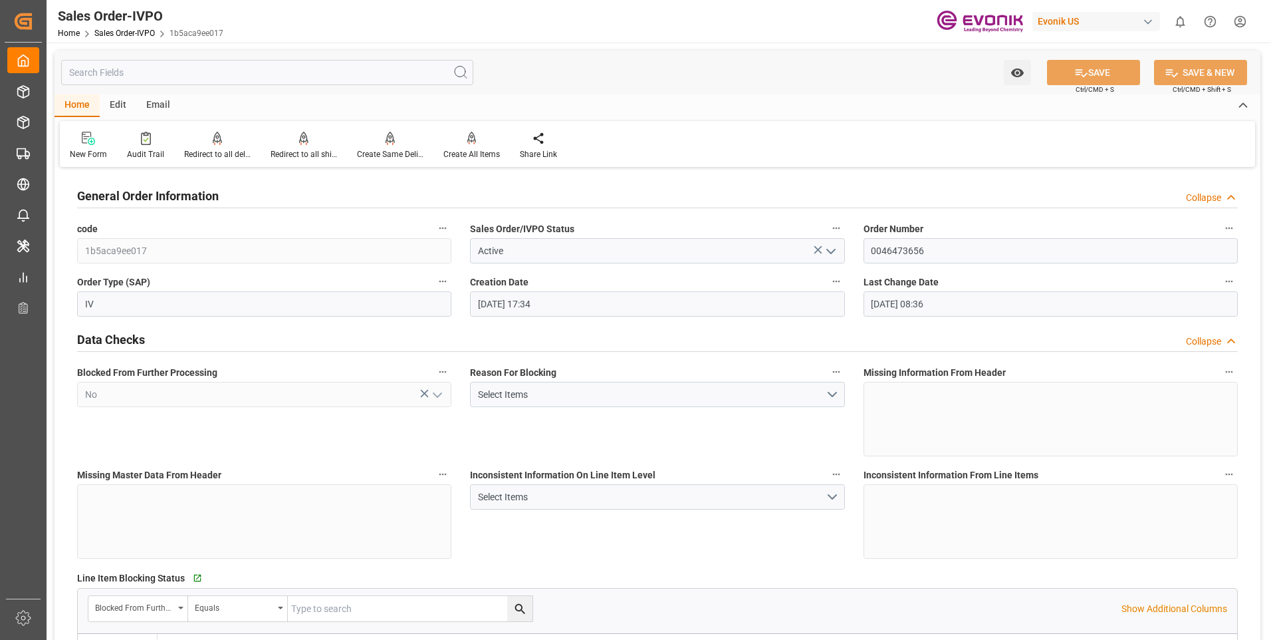
type input "09-18-2025 17:34"
type input "09-19-2025 08:36"
type input "1393.56"
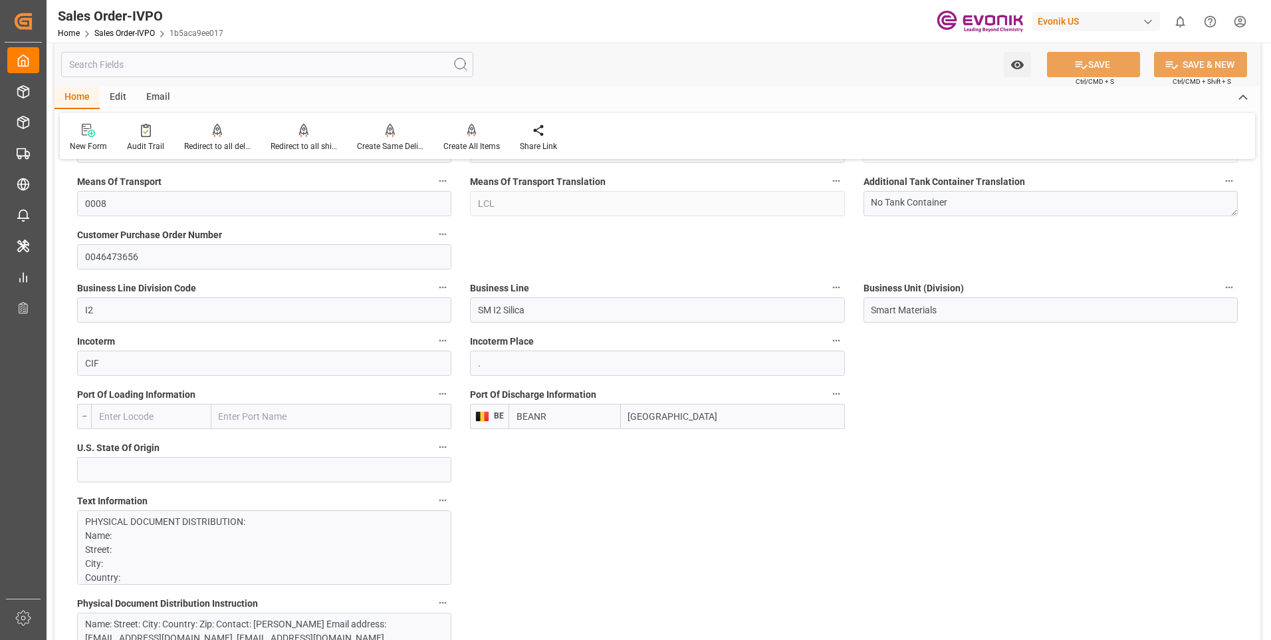
scroll to position [731, 0]
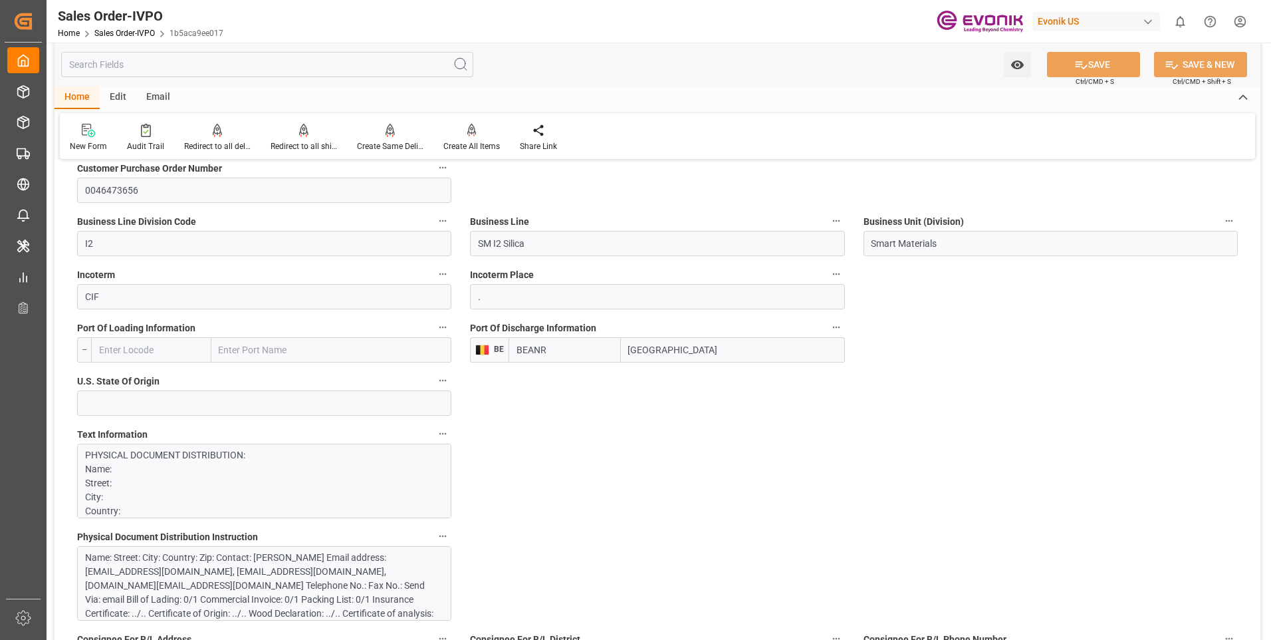
click at [201, 58] on input "text" at bounding box center [267, 64] width 412 height 25
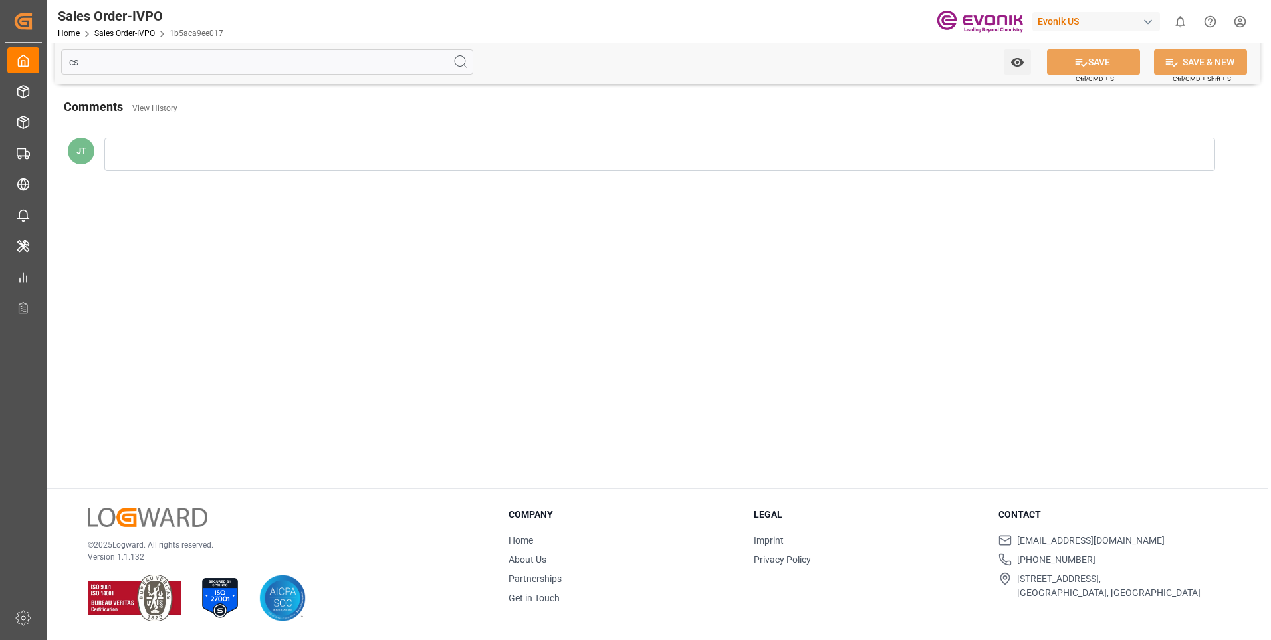
scroll to position [0, 0]
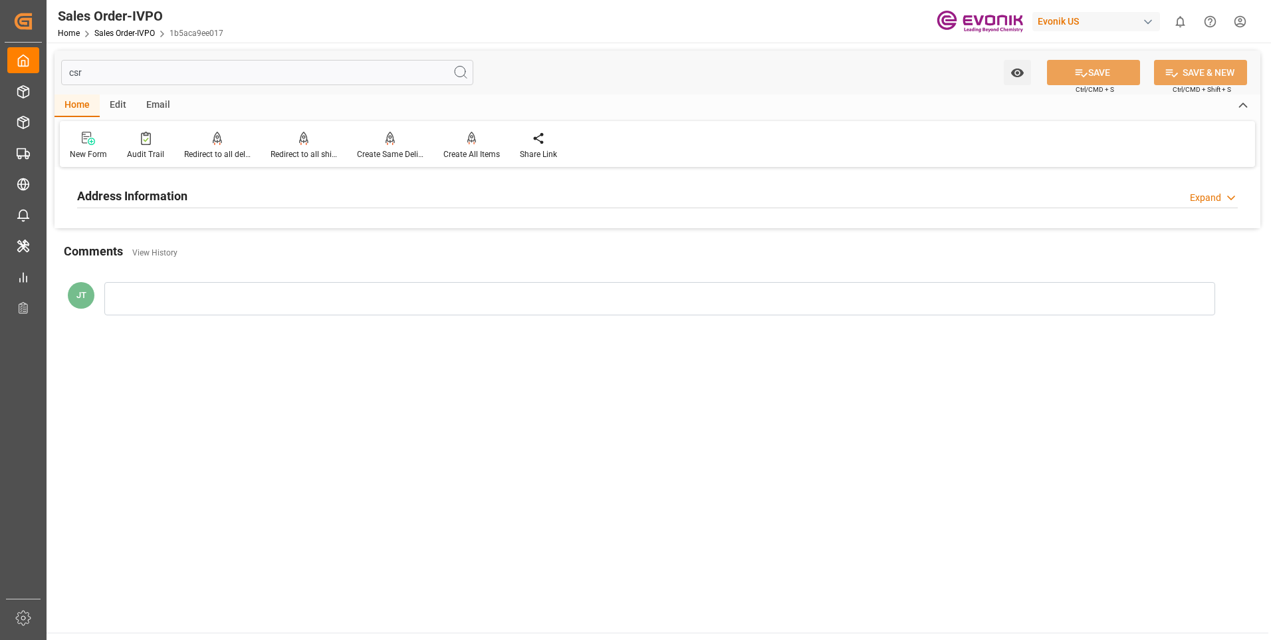
type input "csr"
click at [337, 195] on div "Address Information Expand" at bounding box center [657, 194] width 1161 height 25
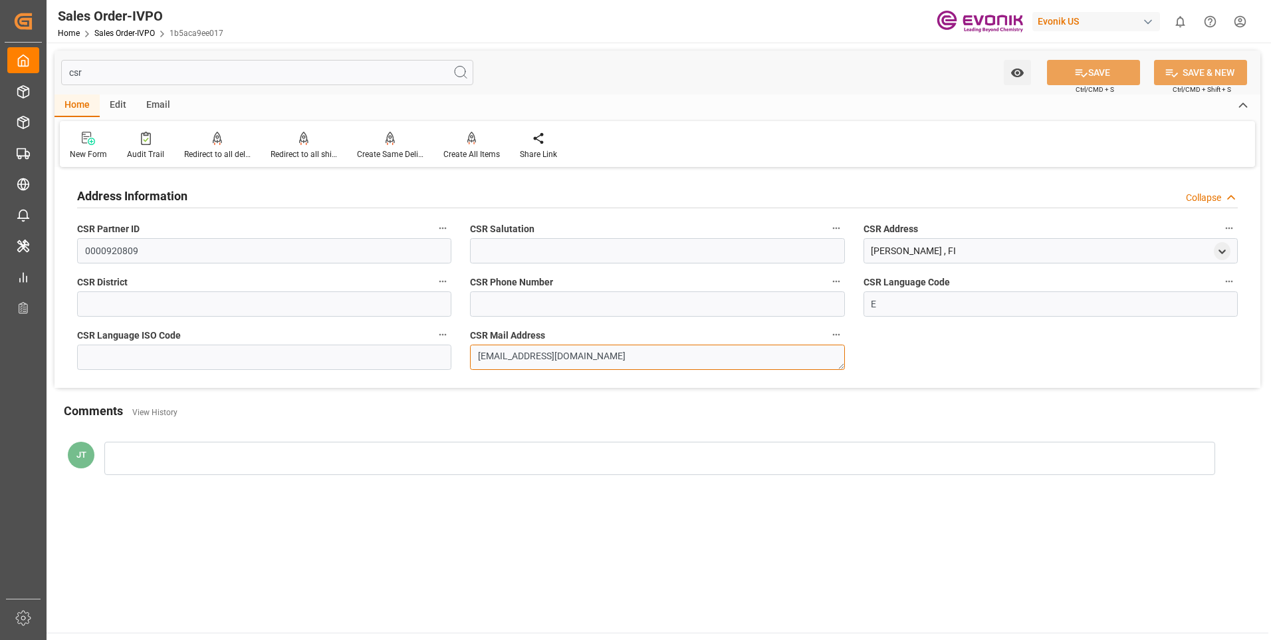
click at [616, 357] on textarea "jenni.montonen@evonik.com" at bounding box center [657, 356] width 374 height 25
drag, startPoint x: 627, startPoint y: 359, endPoint x: 390, endPoint y: 348, distance: 237.6
click at [390, 348] on div "Address Information Collapse CSR Partner ID 0000920809 CSR Salutation CSR Addre…" at bounding box center [658, 279] width 1206 height 217
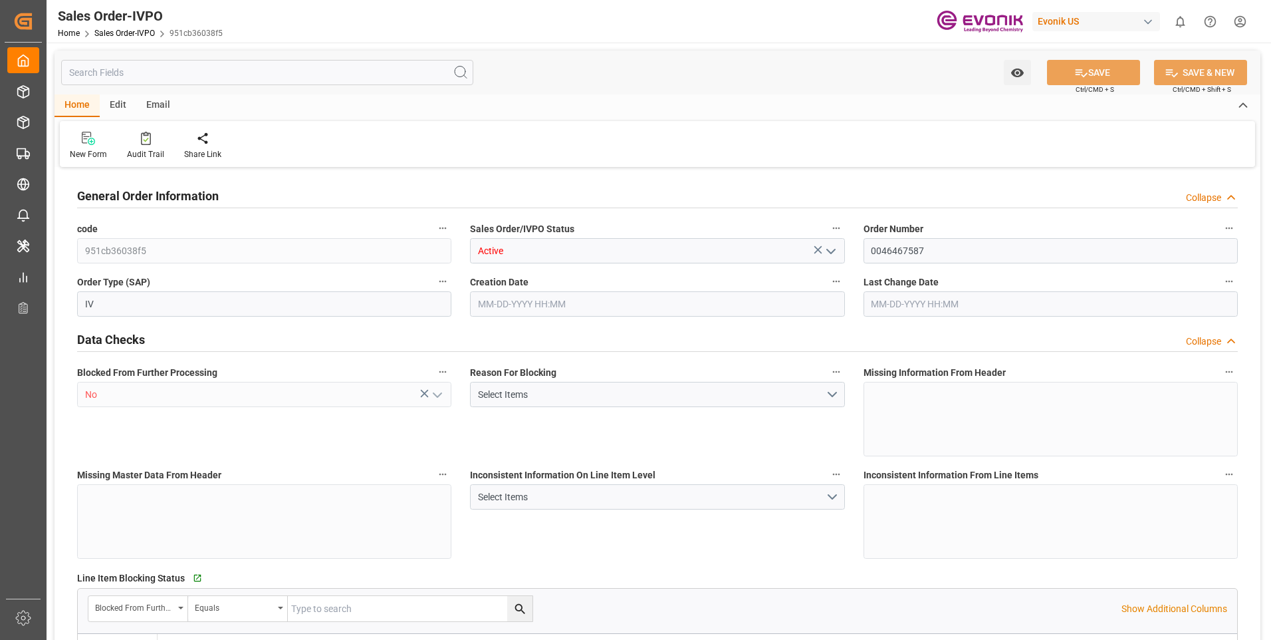
type input "KRPUS"
type input "0"
type input "1"
type input "524.9"
type input "[DATE] 18:10"
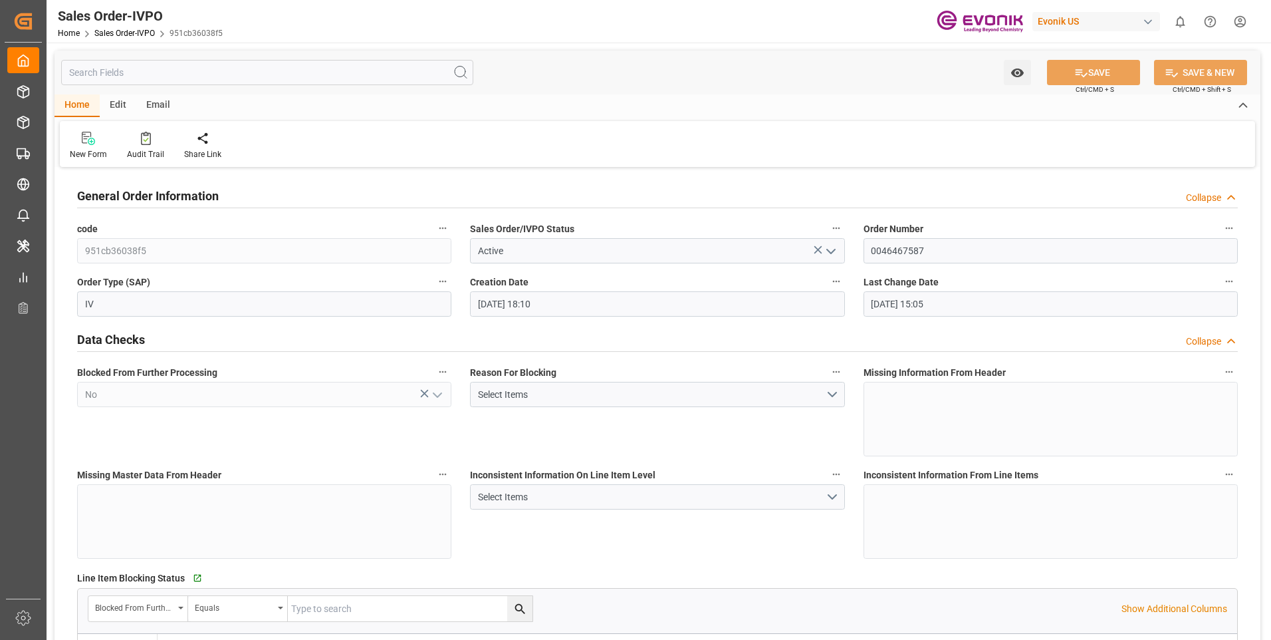
type input "[DATE] 15:05"
